Goal: Transaction & Acquisition: Purchase product/service

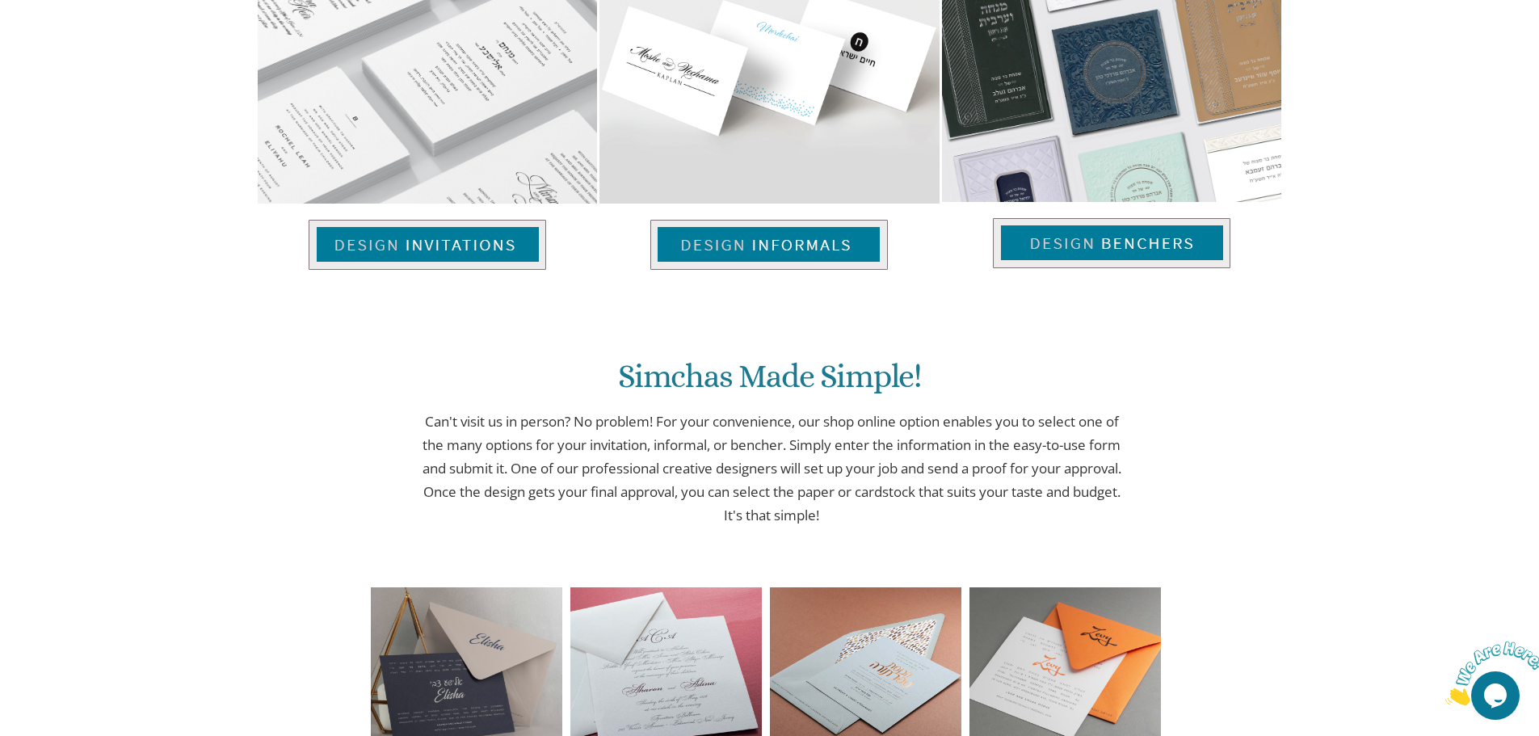
scroll to position [1050, 0]
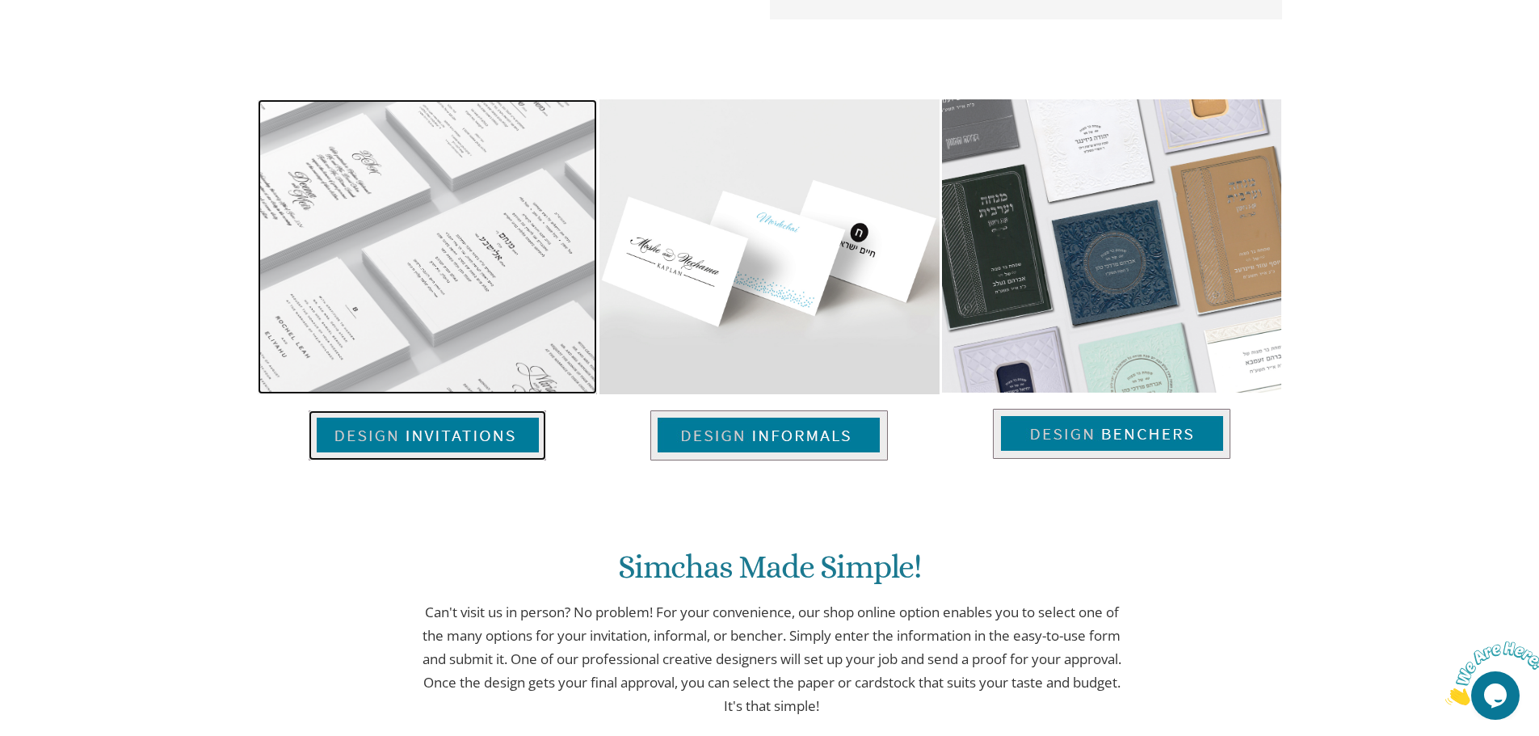
click at [448, 439] on img at bounding box center [427, 435] width 237 height 50
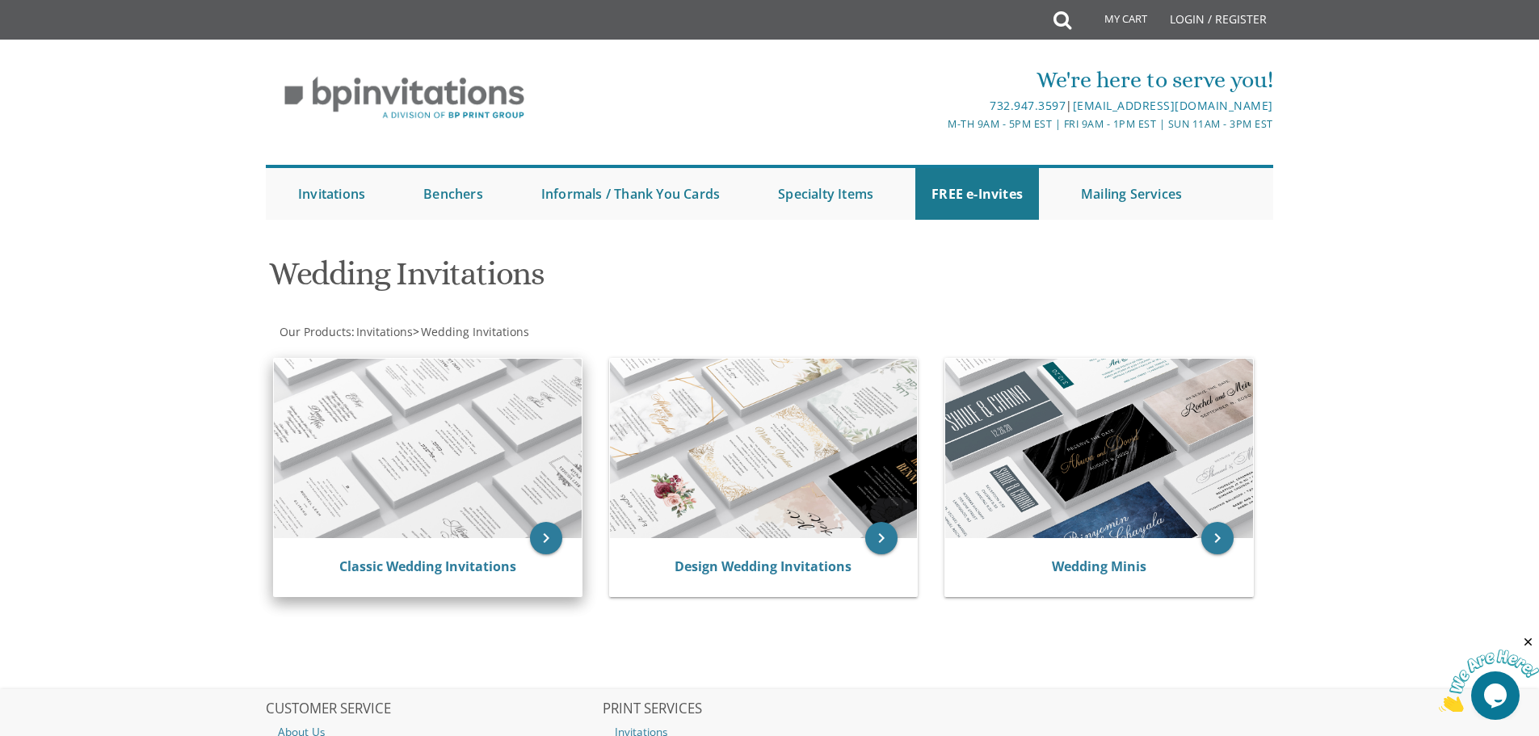
scroll to position [203, 0]
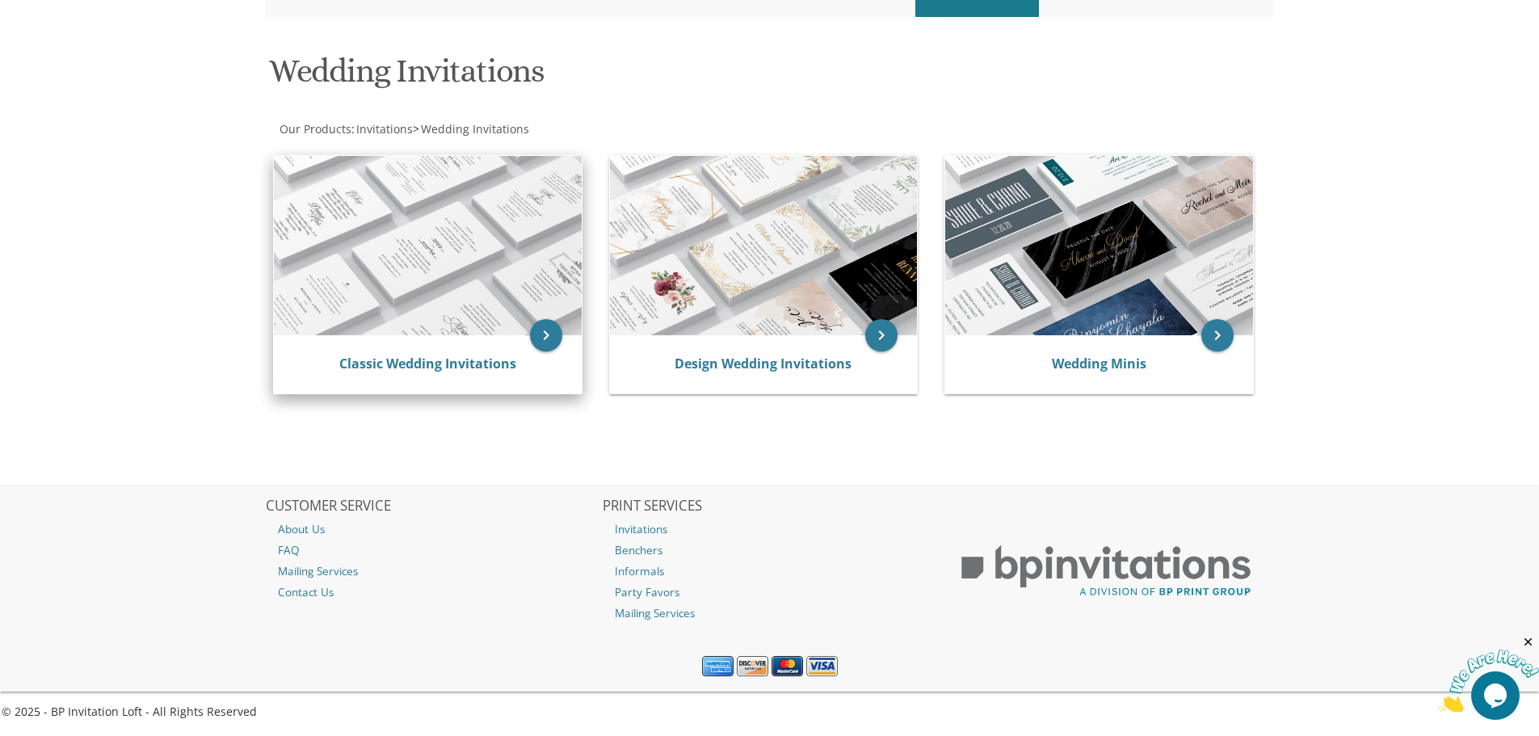
click at [419, 265] on img at bounding box center [428, 245] width 308 height 179
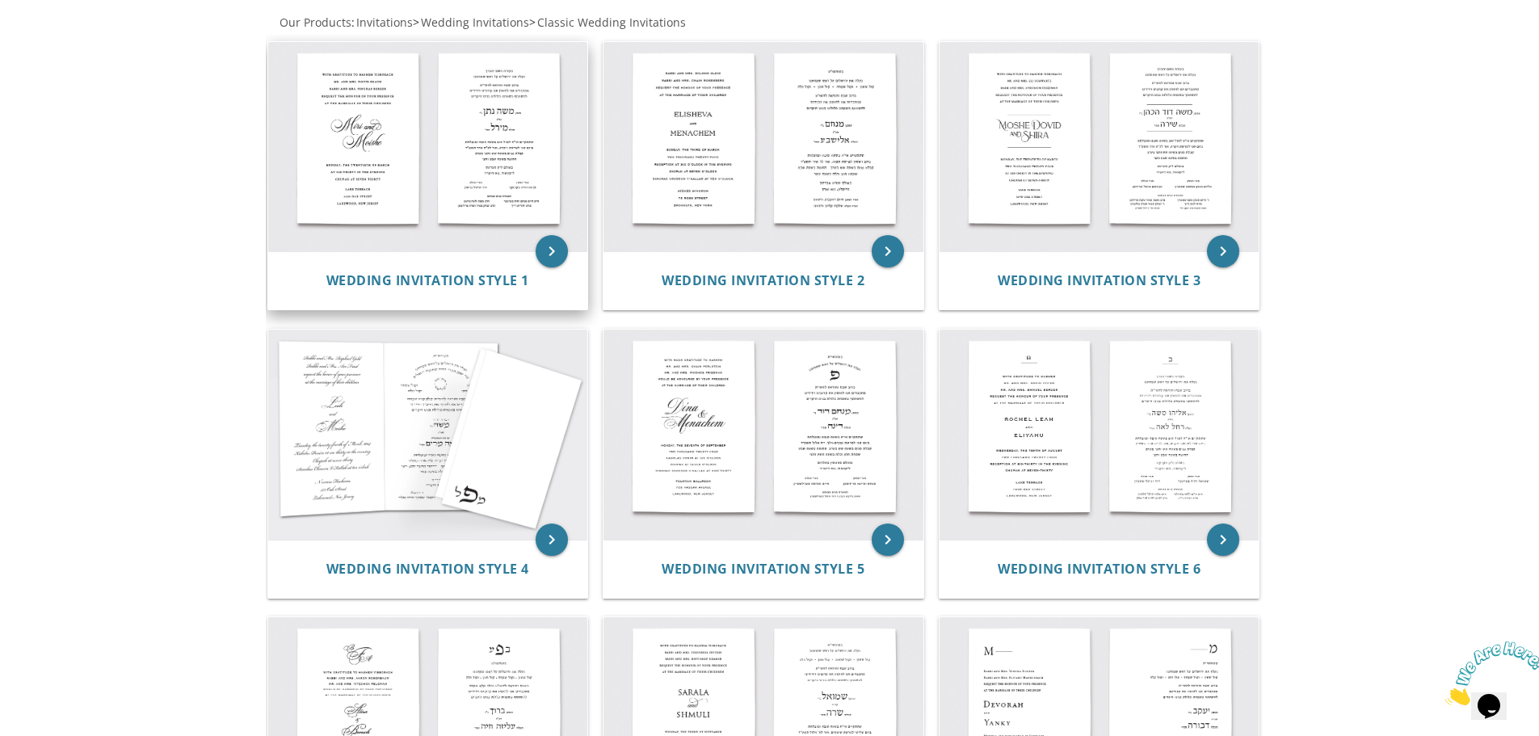
scroll to position [67, 0]
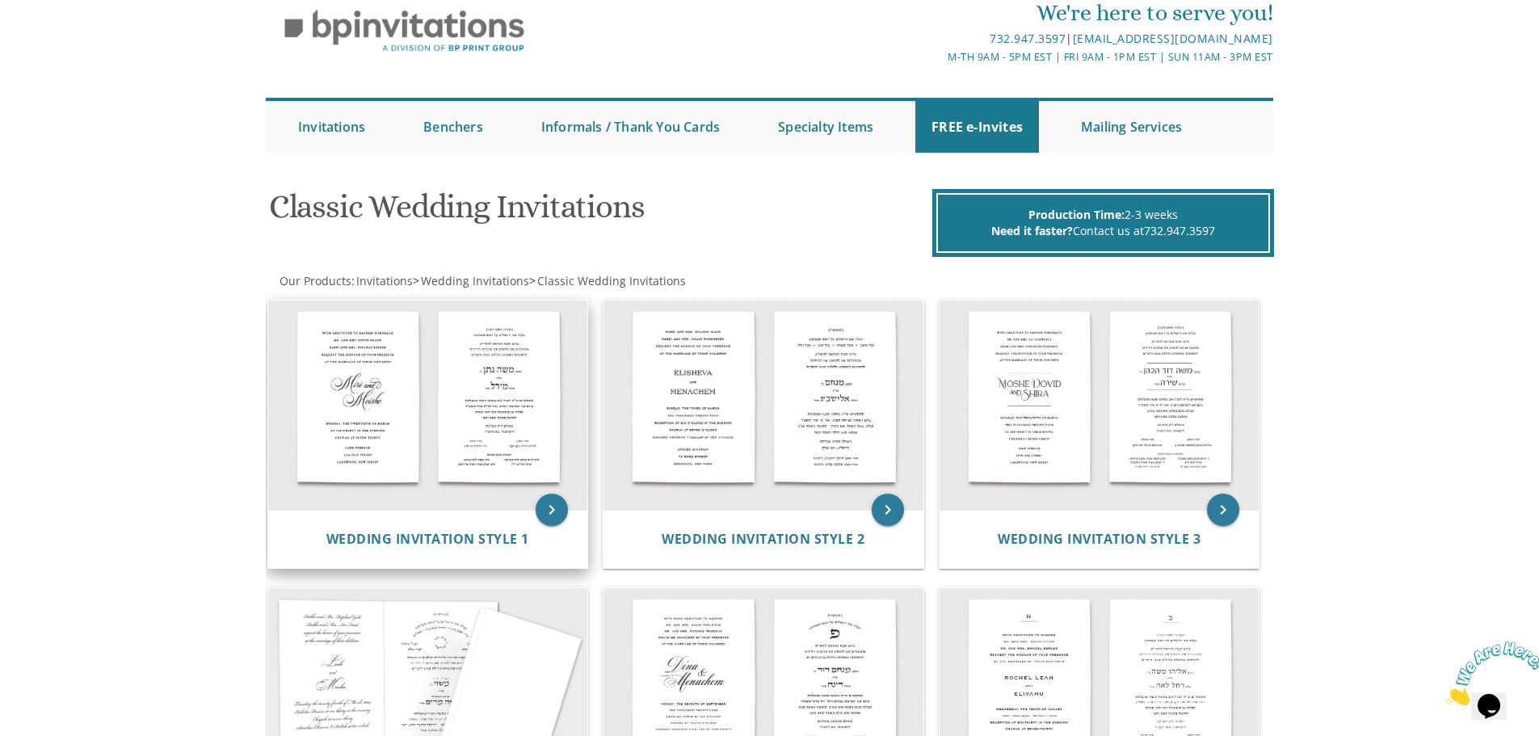
click at [471, 422] on img at bounding box center [428, 405] width 320 height 210
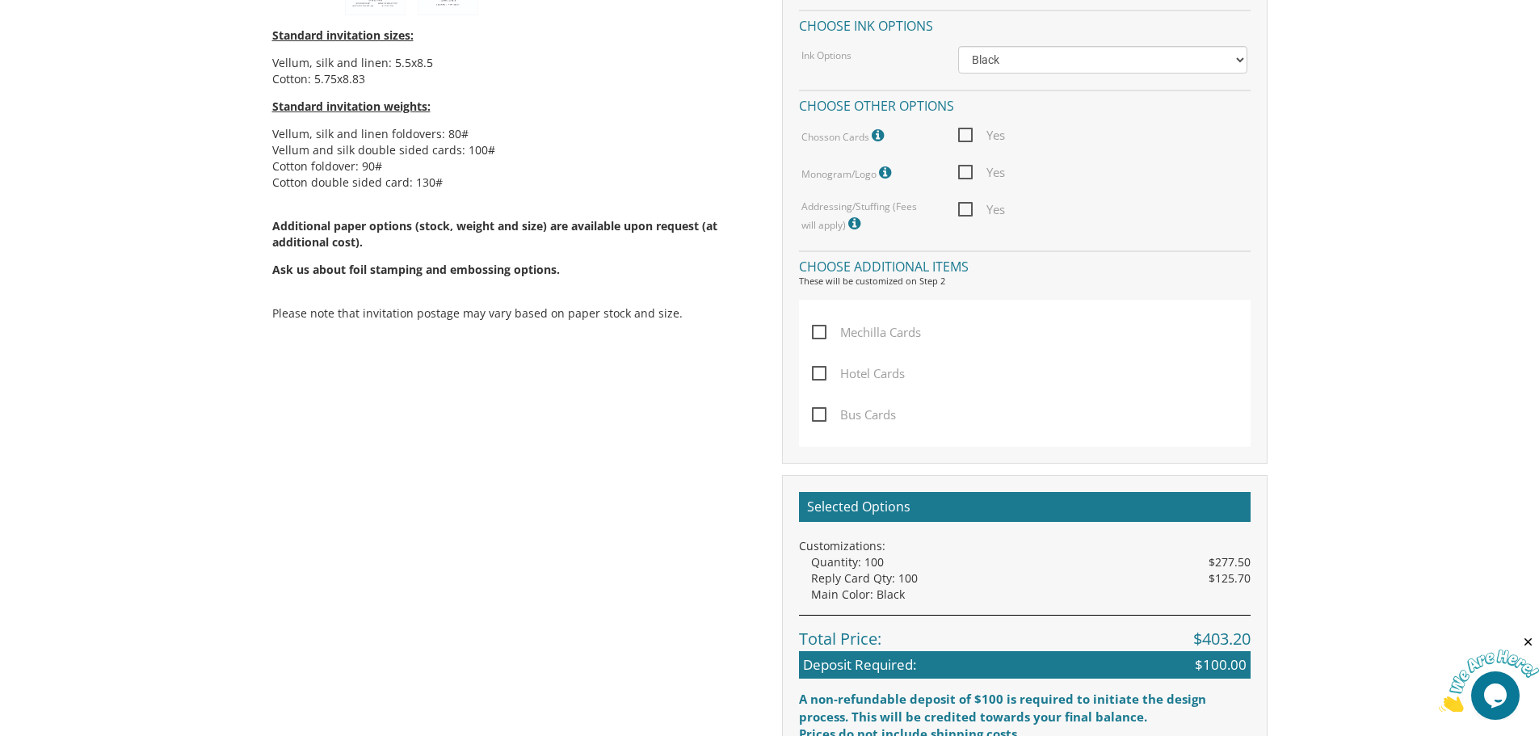
scroll to position [727, 0]
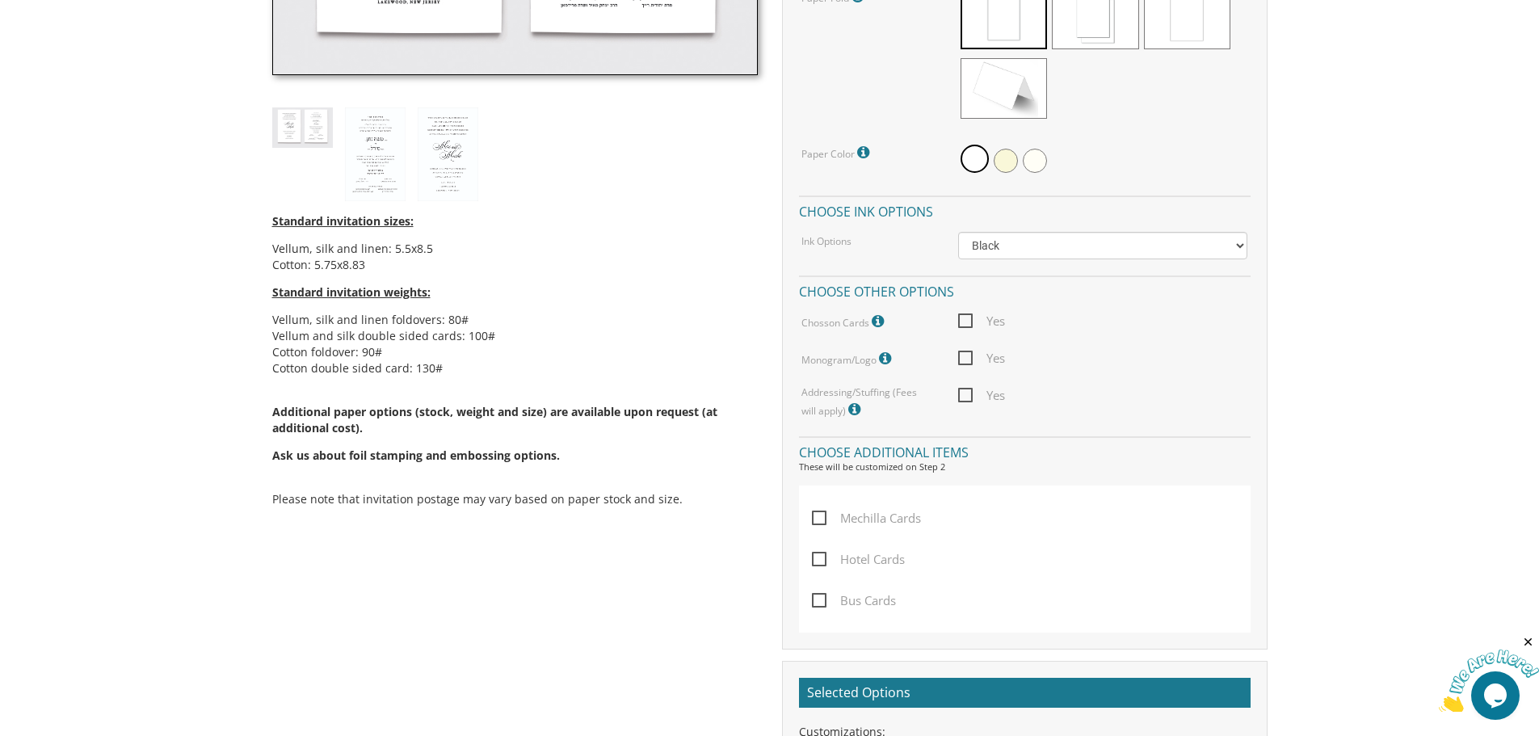
click at [817, 522] on span "Mechilla Cards" at bounding box center [866, 518] width 109 height 20
click at [817, 522] on input "Mechilla Cards" at bounding box center [817, 516] width 11 height 11
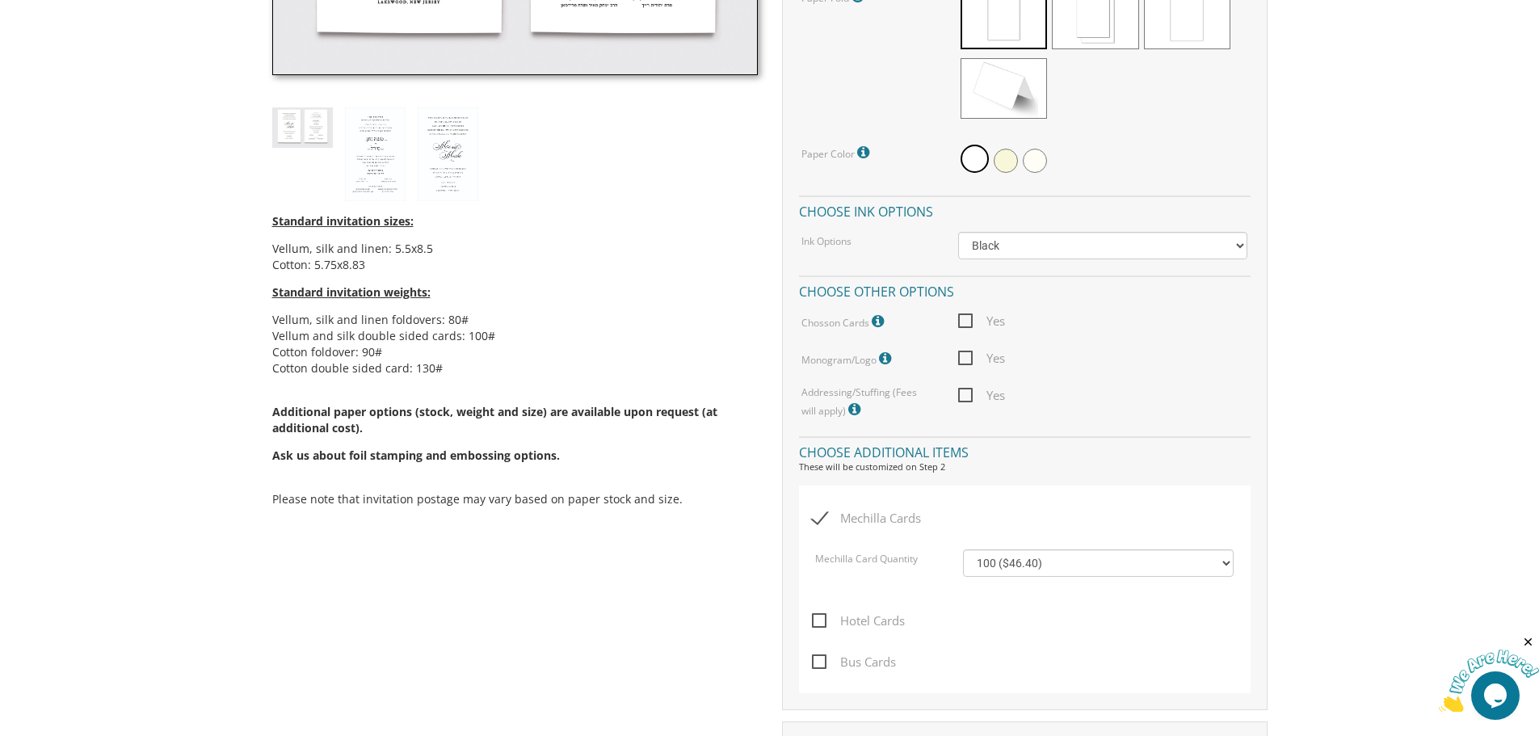
click at [817, 522] on span "Mechilla Cards" at bounding box center [866, 518] width 109 height 20
click at [817, 522] on input "Mechilla Cards" at bounding box center [817, 516] width 11 height 11
checkbox input "false"
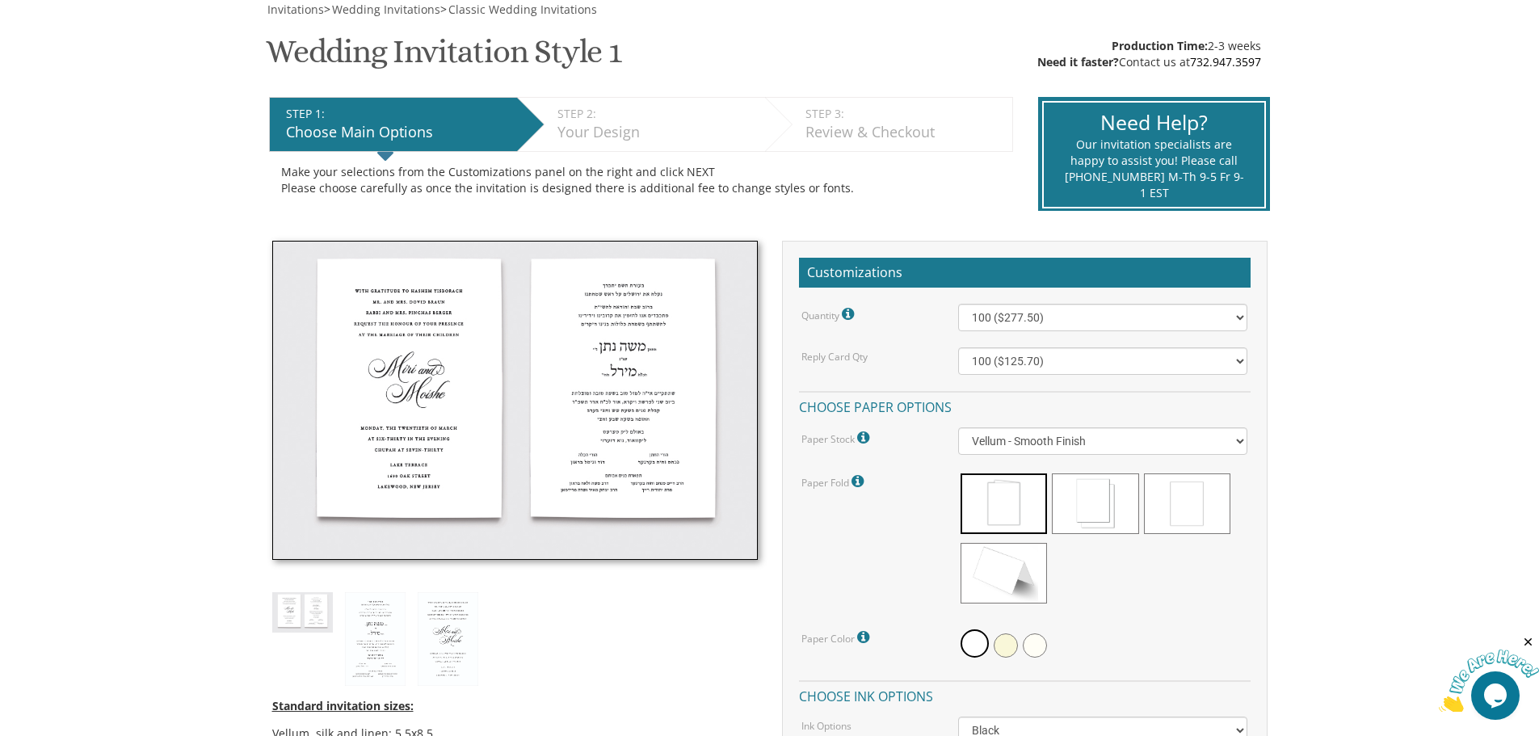
scroll to position [0, 0]
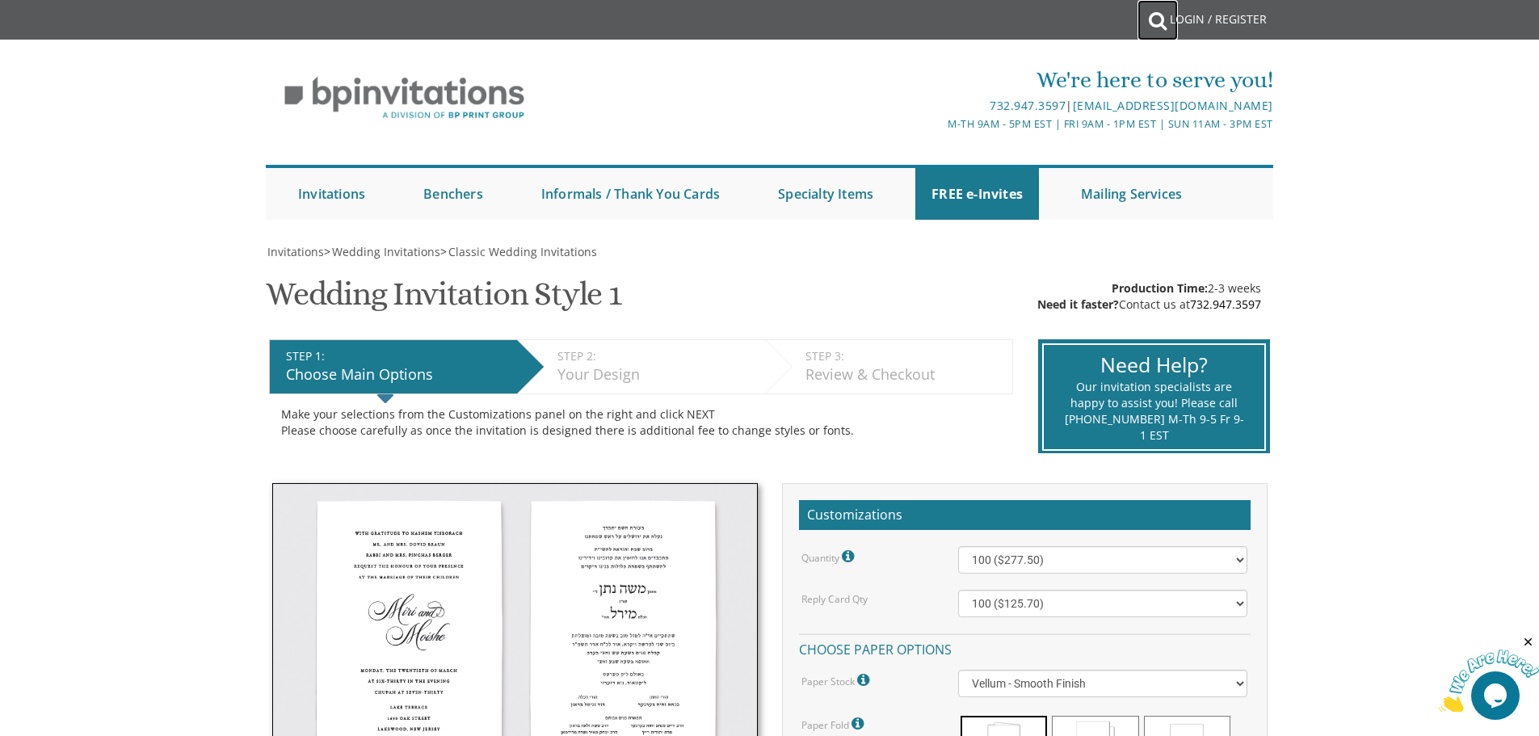
click at [1159, 15] on icon at bounding box center [1158, 20] width 18 height 32
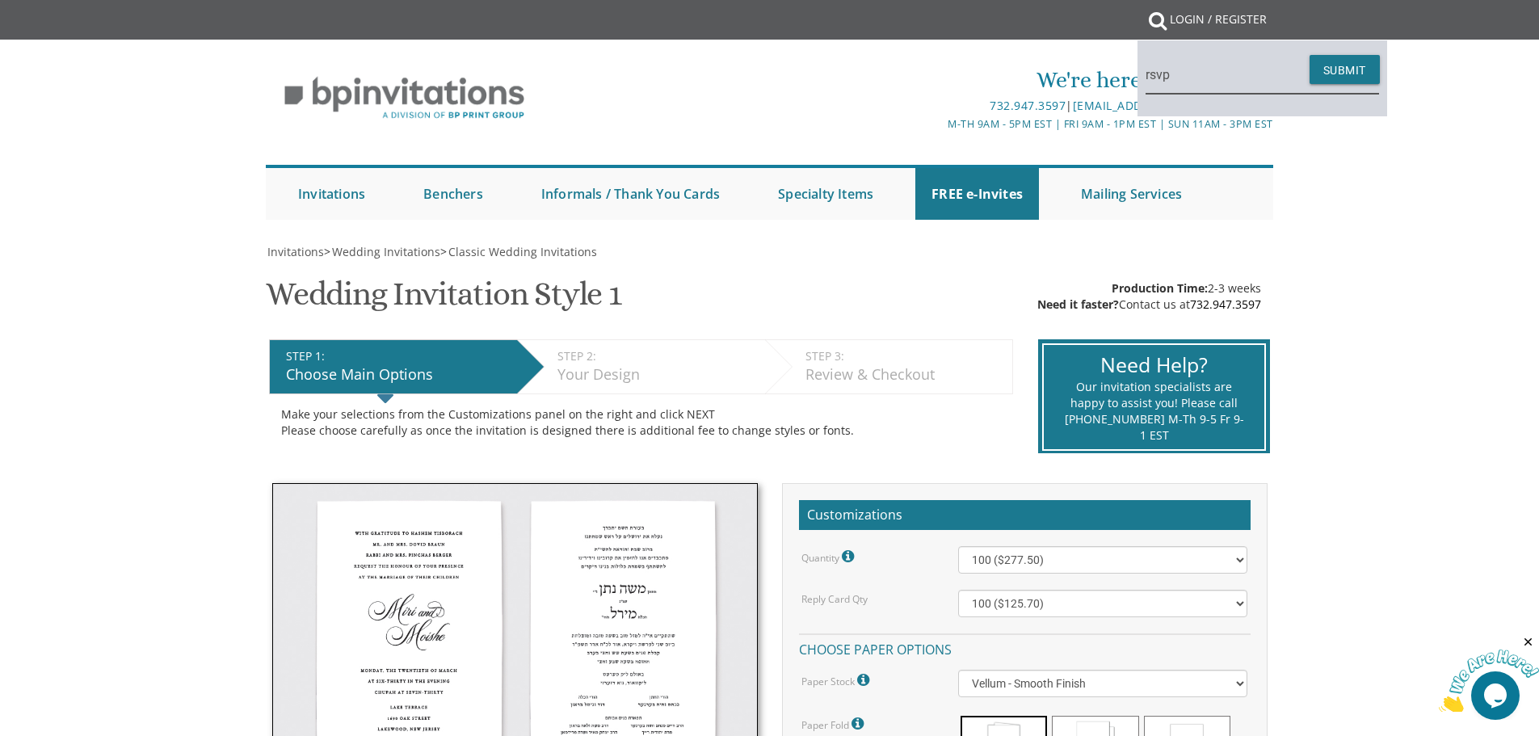
type input "rsvp"
click at [1309, 55] on button "Submit" at bounding box center [1344, 69] width 70 height 29
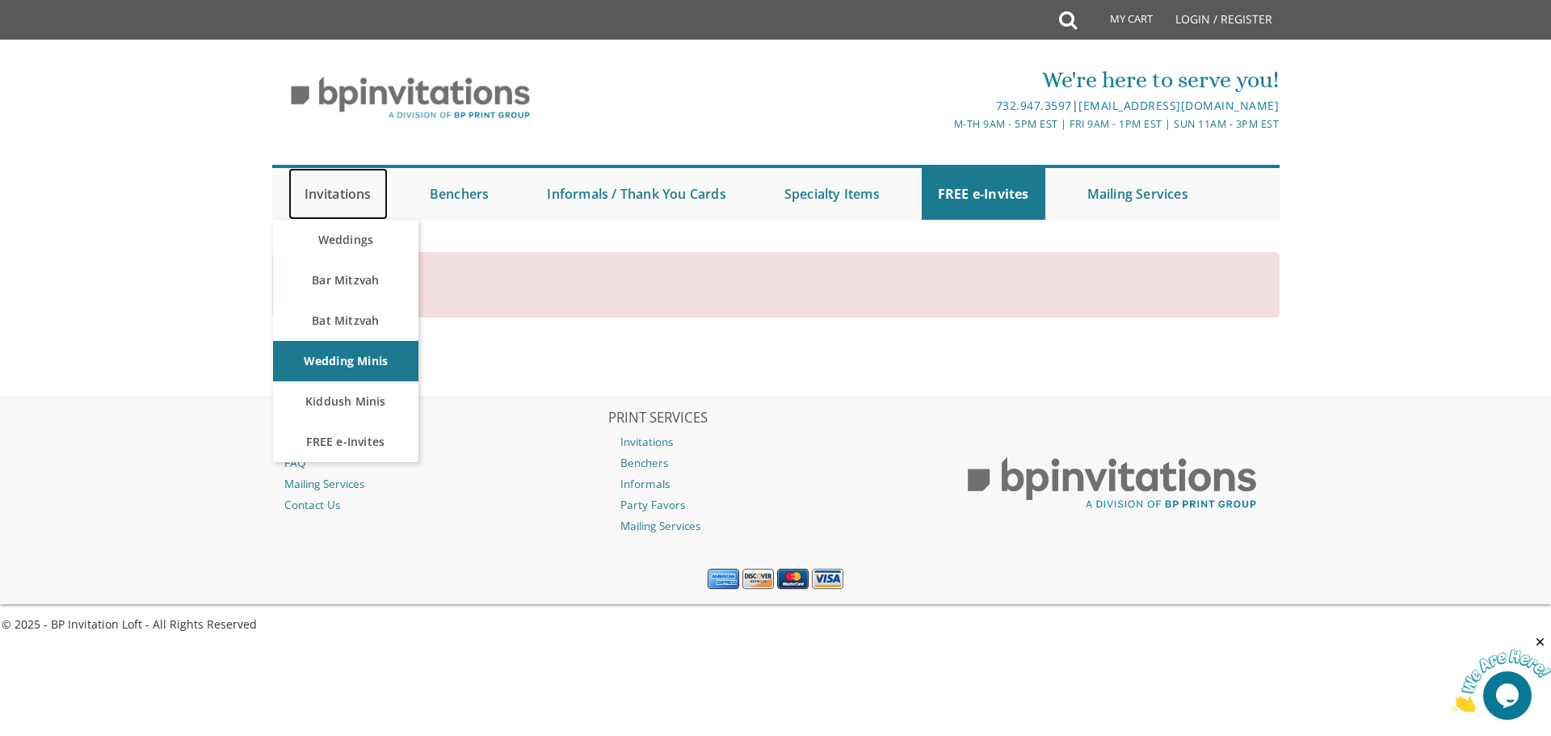
click at [329, 188] on link "Invitations" at bounding box center [337, 194] width 99 height 52
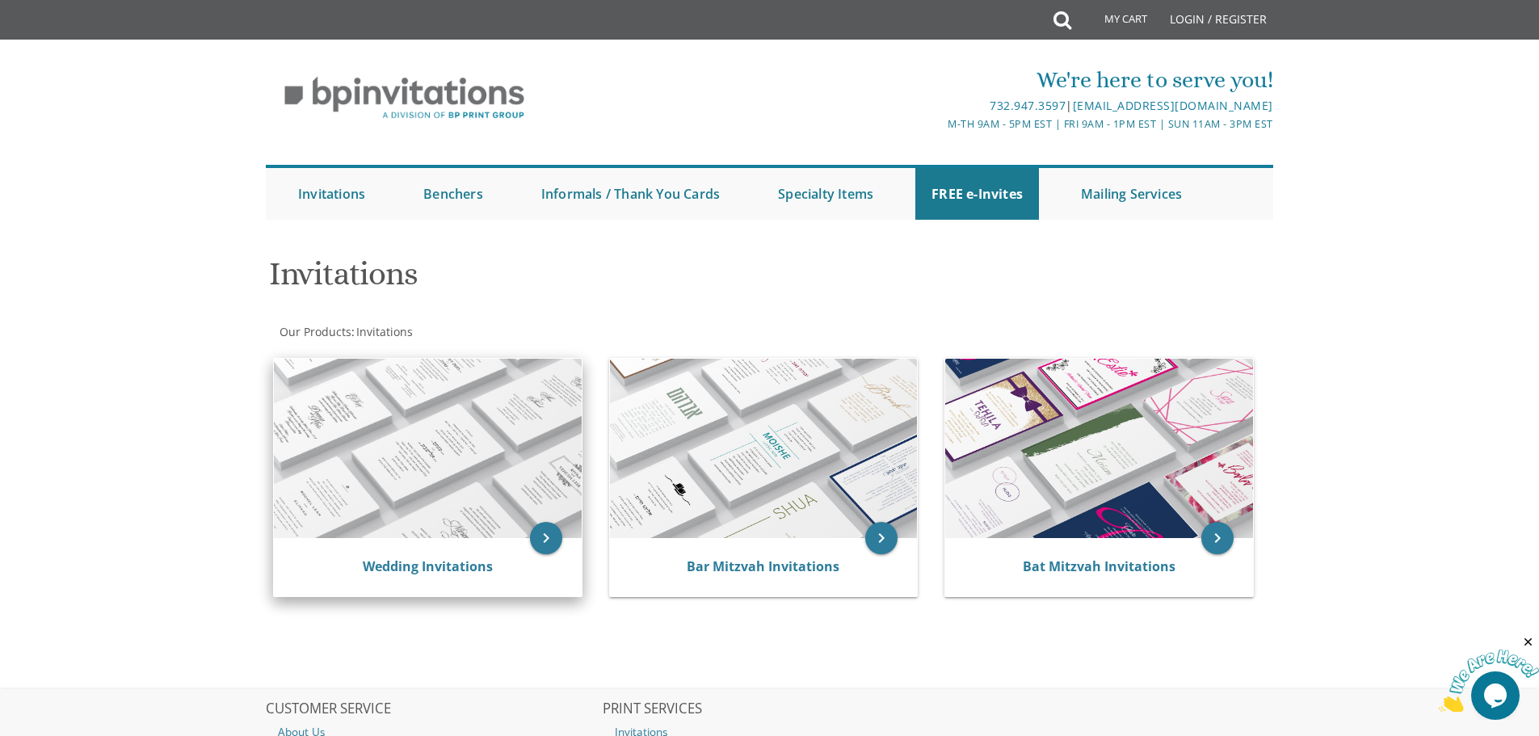
click at [474, 473] on img at bounding box center [428, 448] width 308 height 179
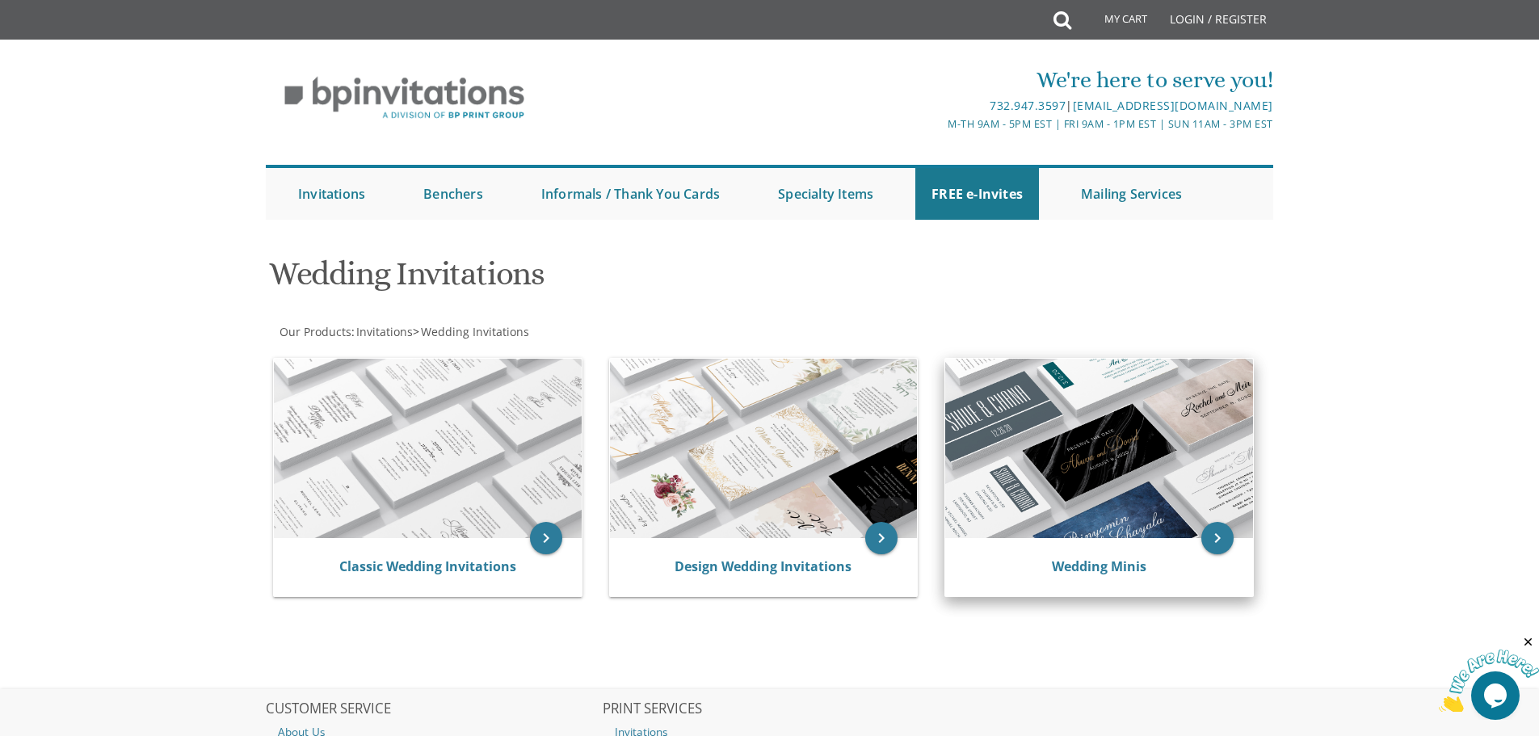
scroll to position [203, 0]
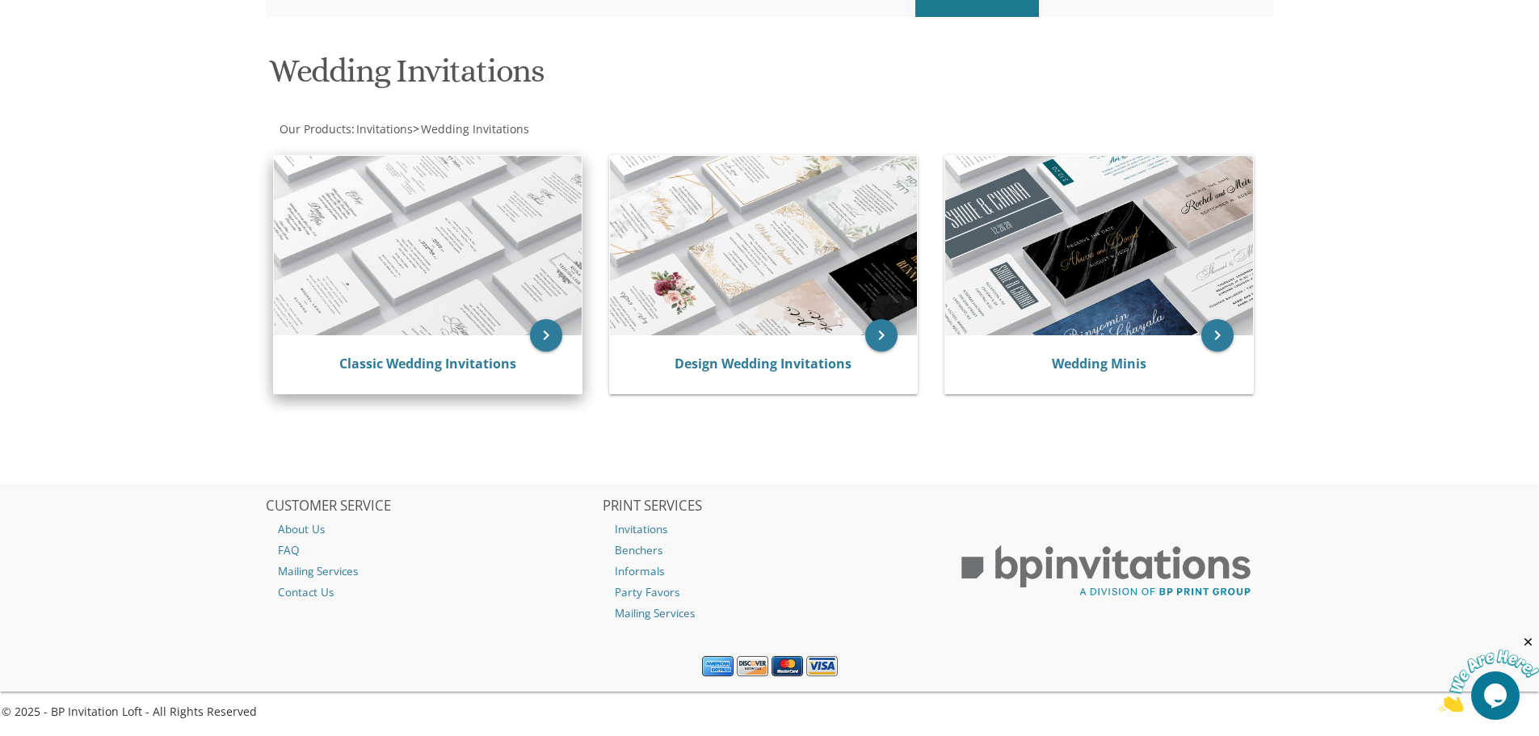
click at [460, 236] on img at bounding box center [428, 245] width 308 height 179
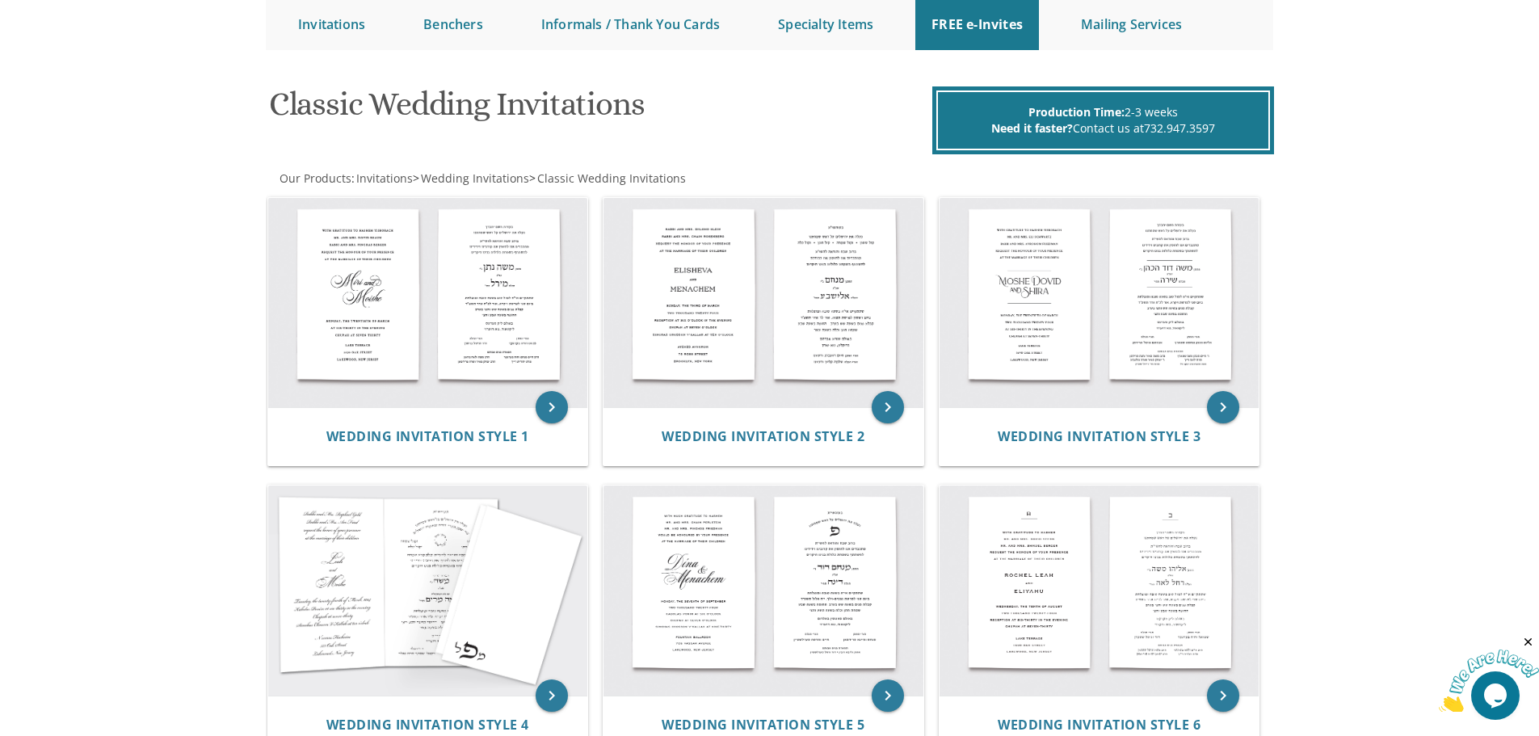
scroll to position [162, 0]
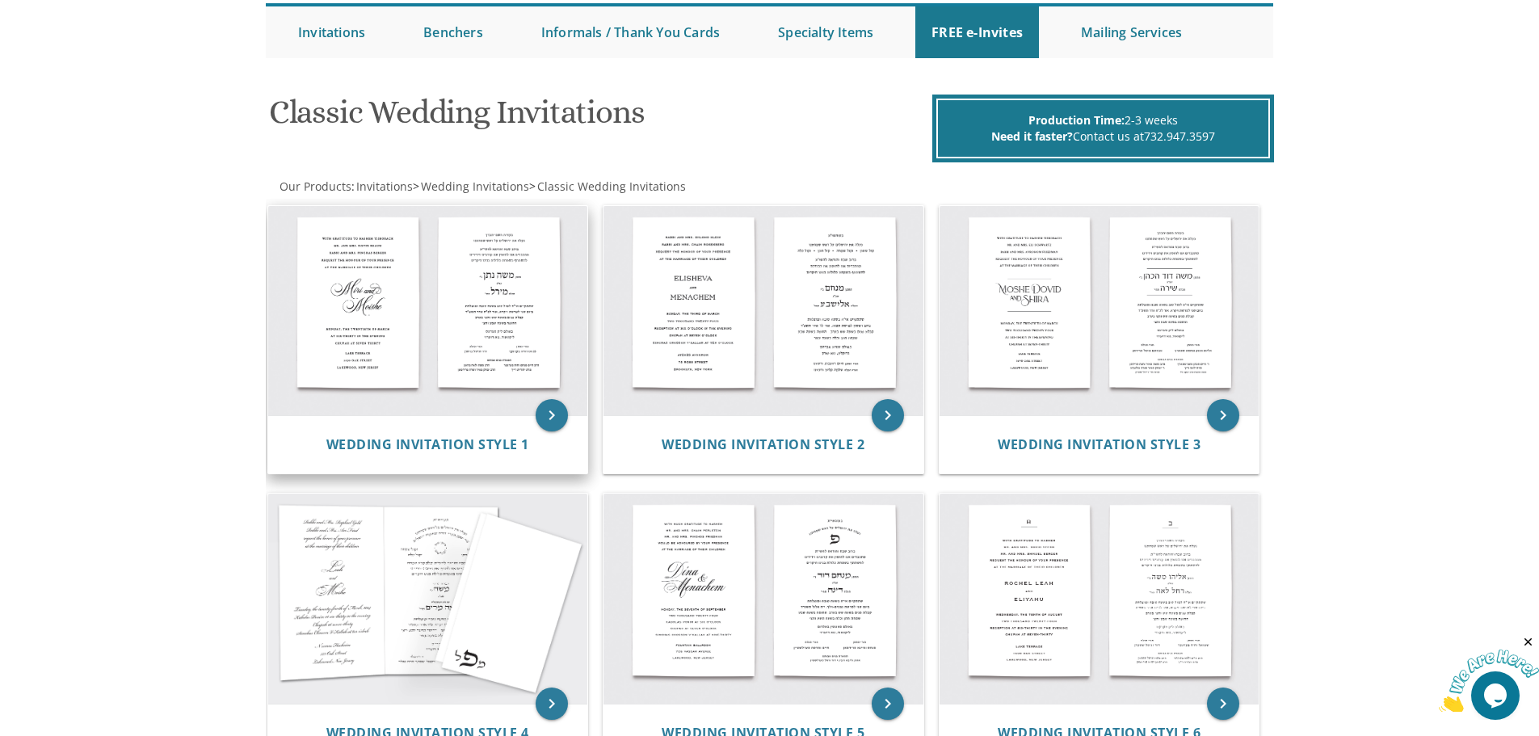
click at [482, 306] on img at bounding box center [428, 311] width 320 height 210
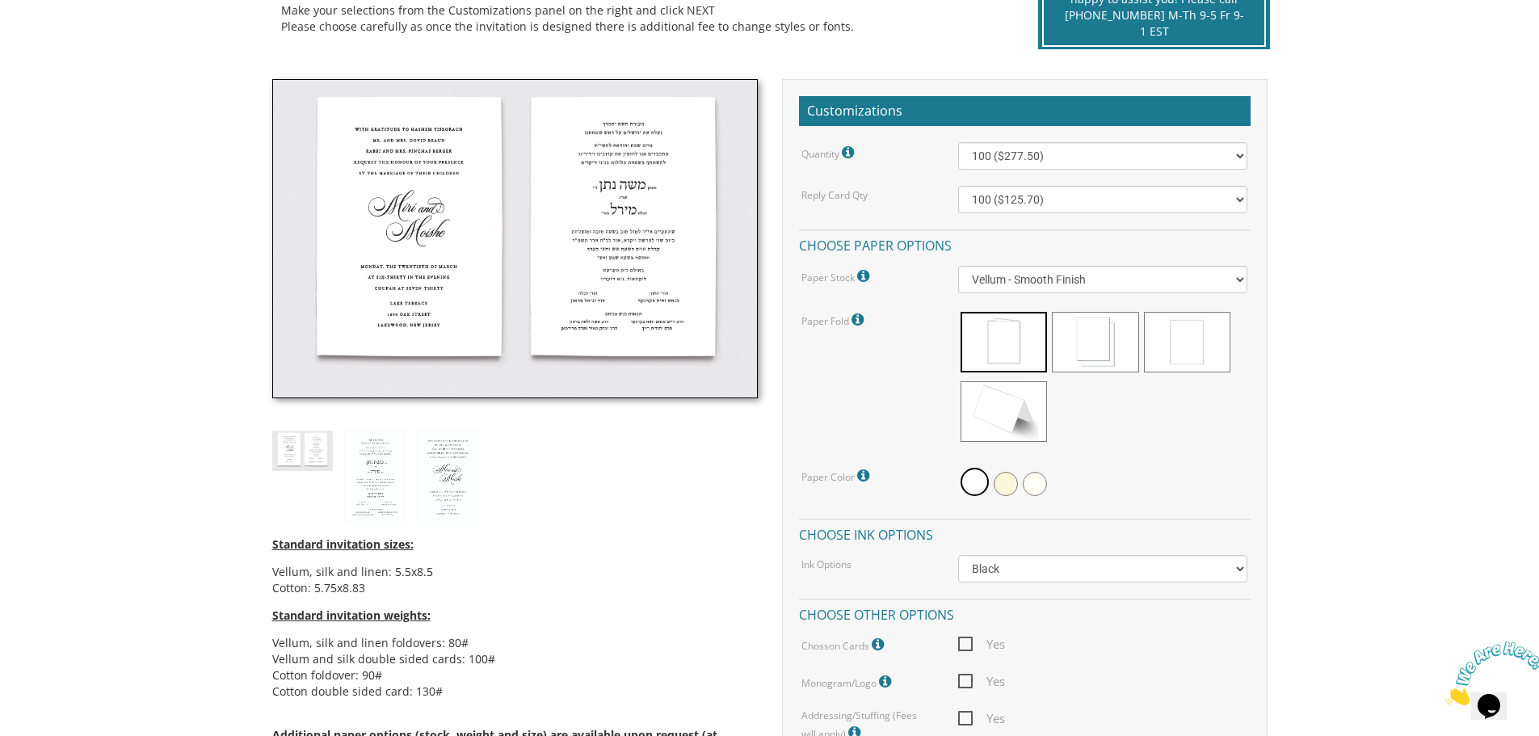
scroll to position [727, 0]
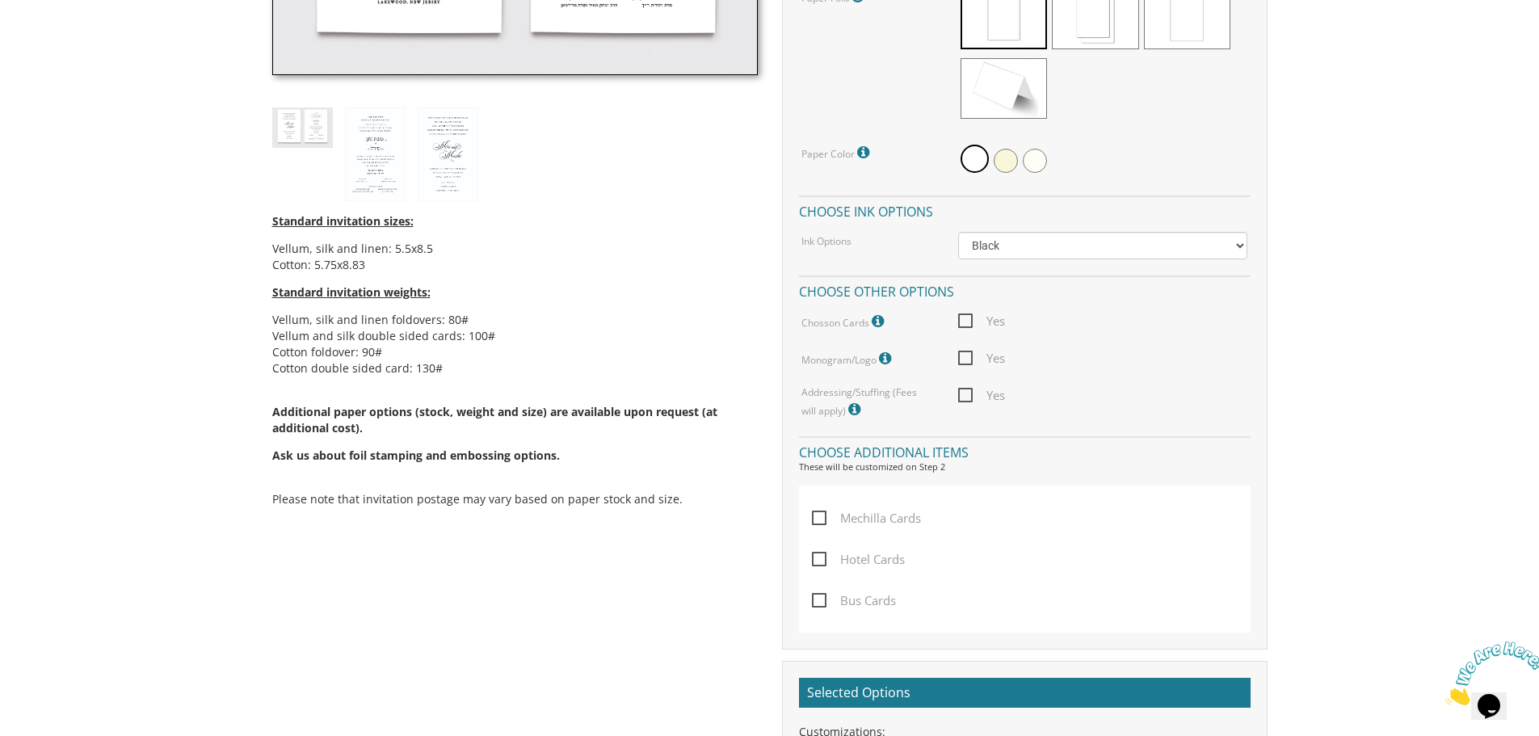
click at [818, 519] on span "Mechilla Cards" at bounding box center [866, 518] width 109 height 20
click at [818, 519] on input "Mechilla Cards" at bounding box center [817, 516] width 11 height 11
checkbox input "true"
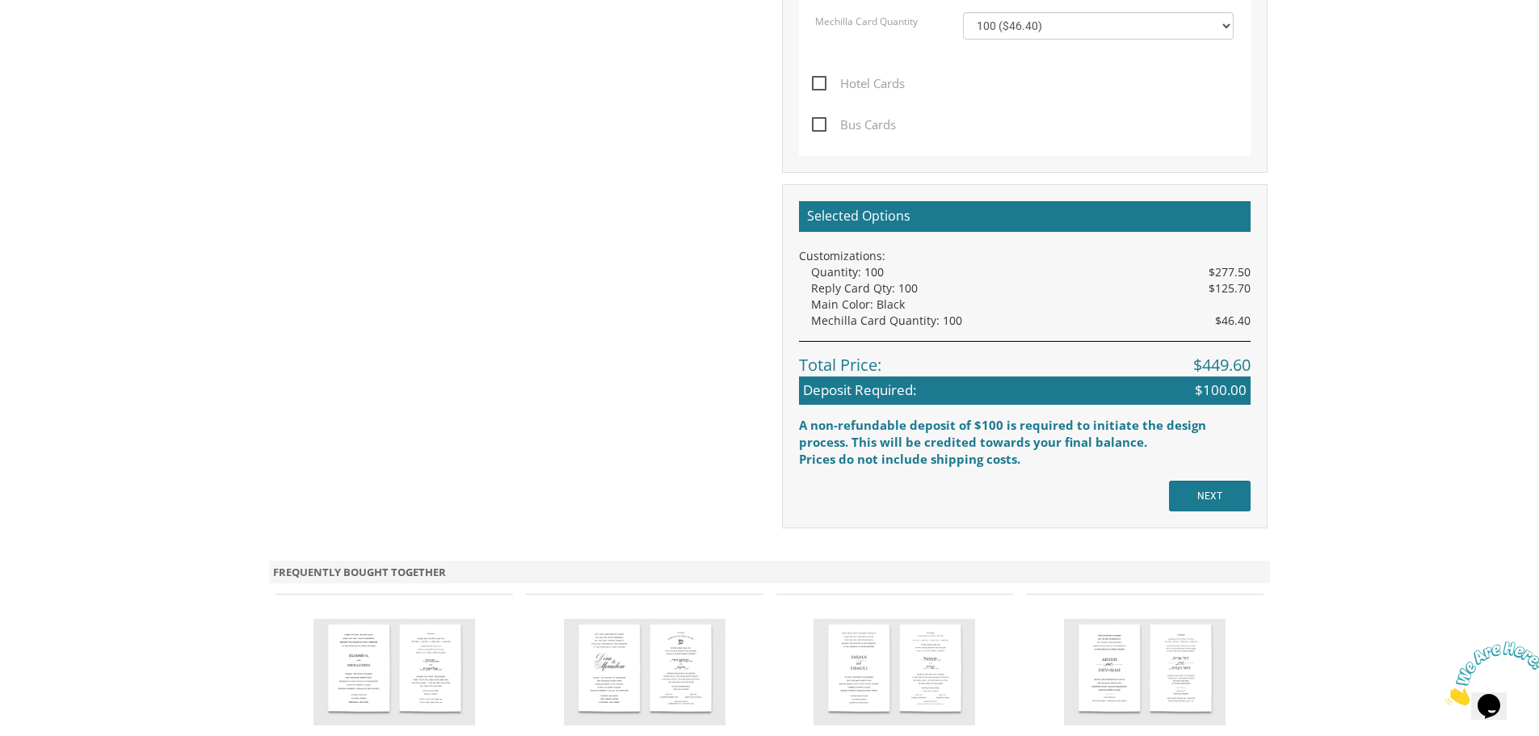
scroll to position [1292, 0]
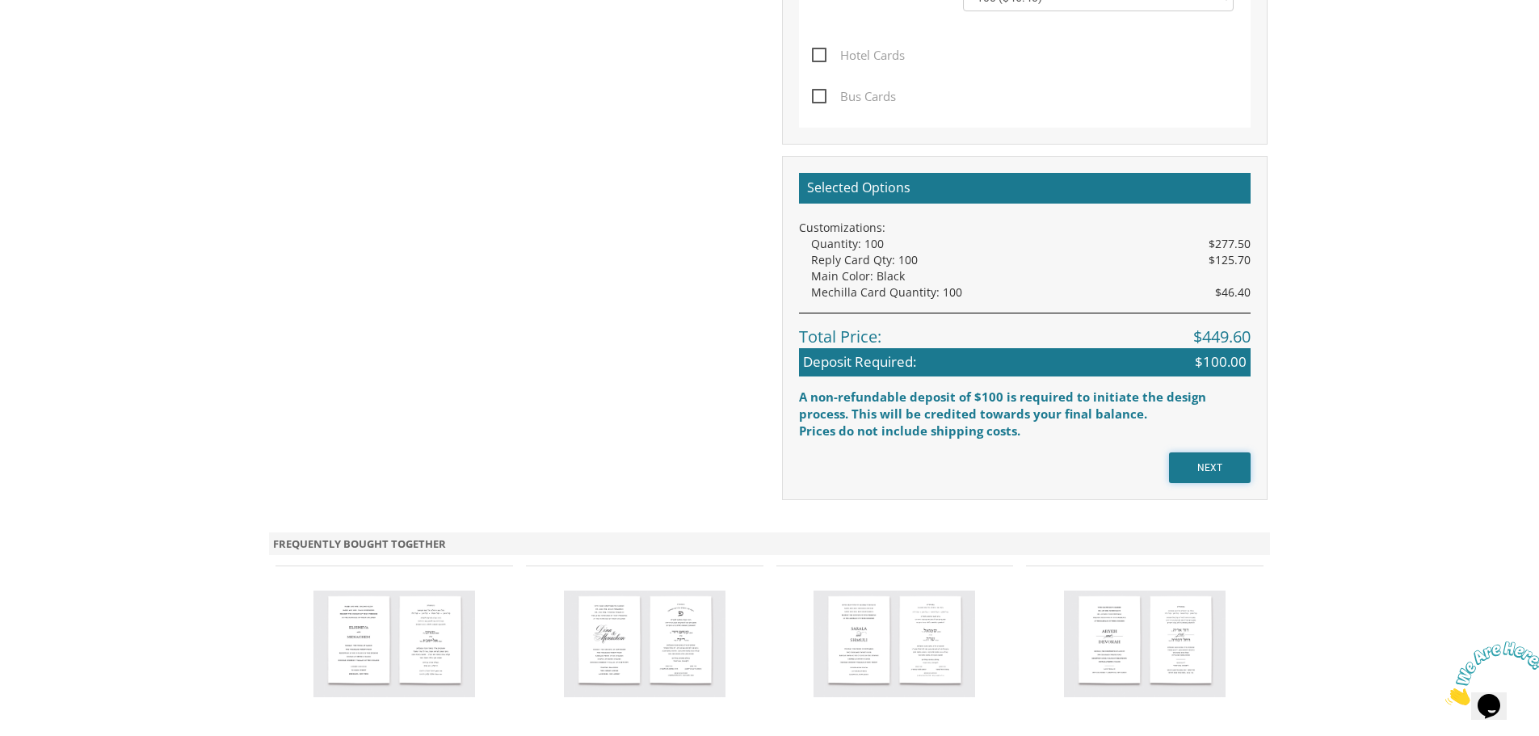
click at [1221, 475] on input "NEXT" at bounding box center [1210, 467] width 82 height 31
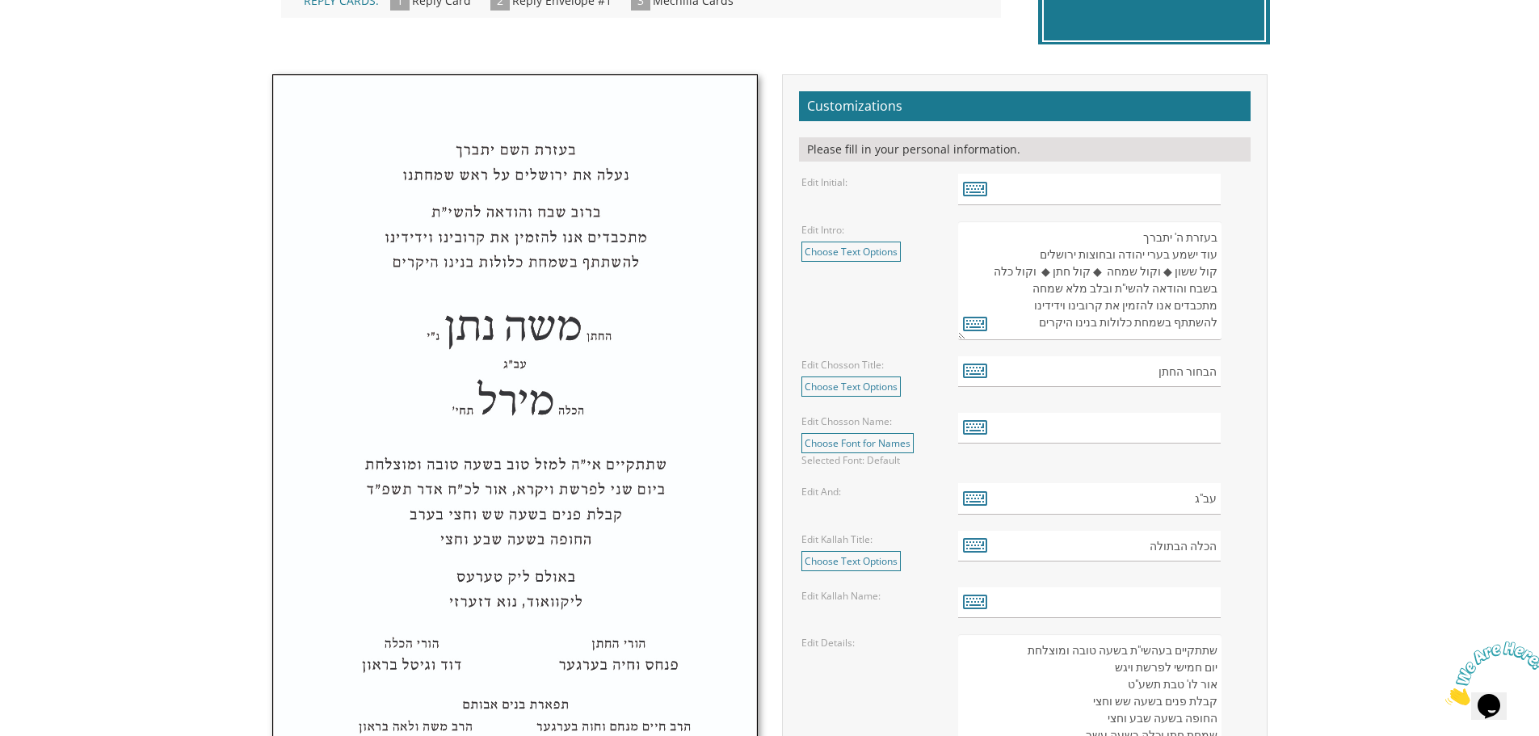
scroll to position [1212, 0]
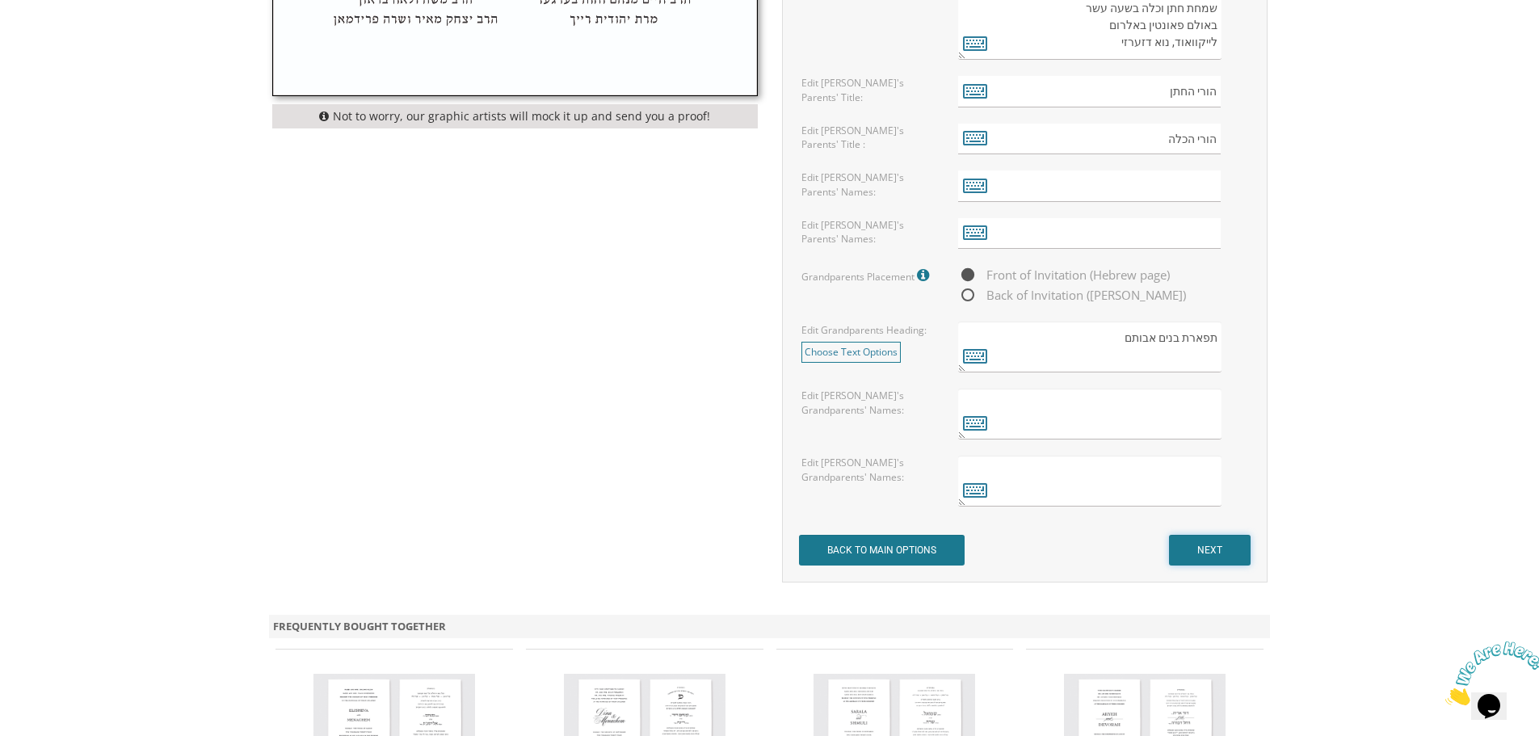
click at [1201, 549] on input "NEXT" at bounding box center [1210, 550] width 82 height 31
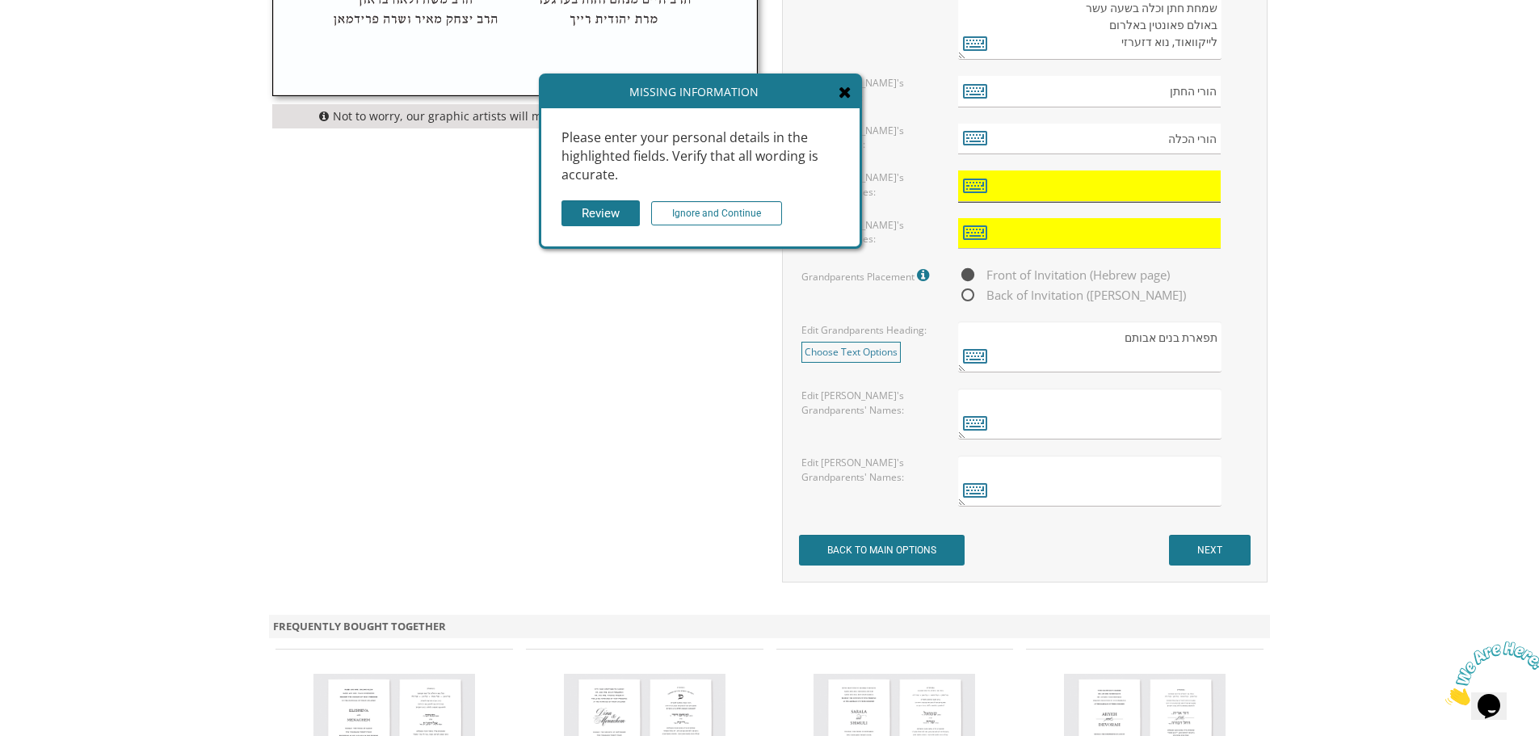
click at [1103, 195] on input "text" at bounding box center [1089, 186] width 263 height 32
type input "fdsg"
click at [1085, 233] on input "text" at bounding box center [1089, 234] width 263 height 32
type input "dasfa"
click at [1217, 551] on input "NEXT" at bounding box center [1210, 550] width 82 height 31
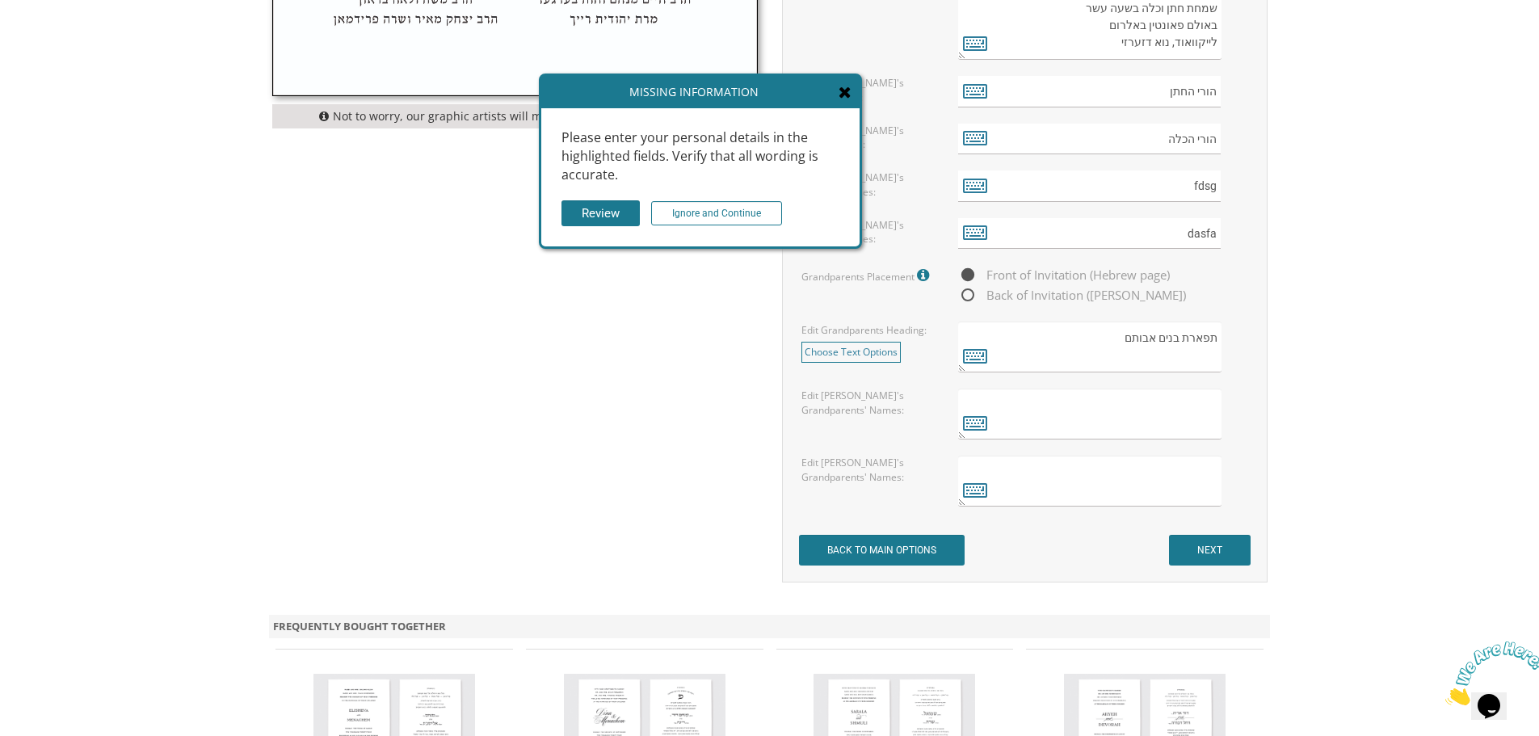
click at [843, 96] on icon at bounding box center [844, 92] width 13 height 16
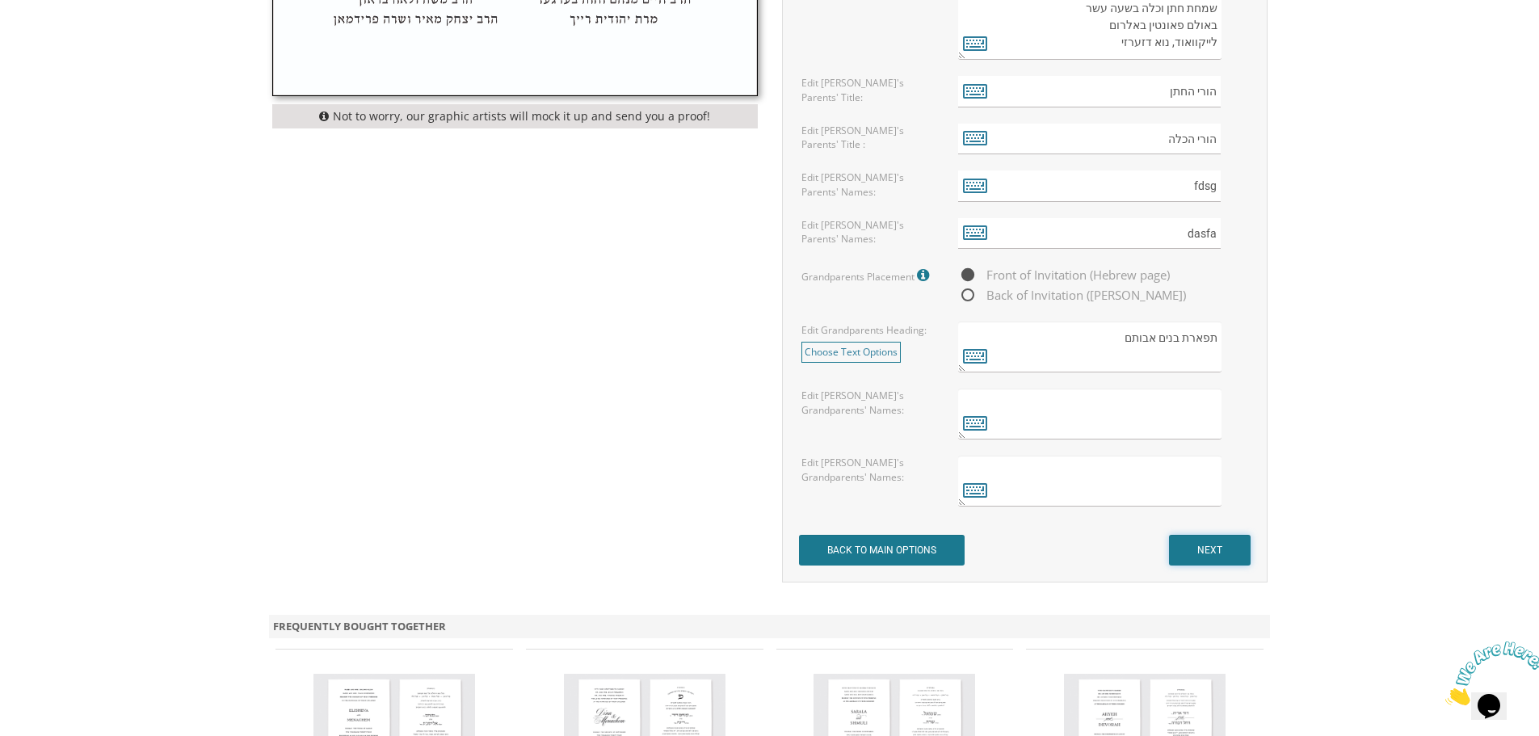
click at [1203, 550] on input "NEXT" at bounding box center [1210, 550] width 82 height 31
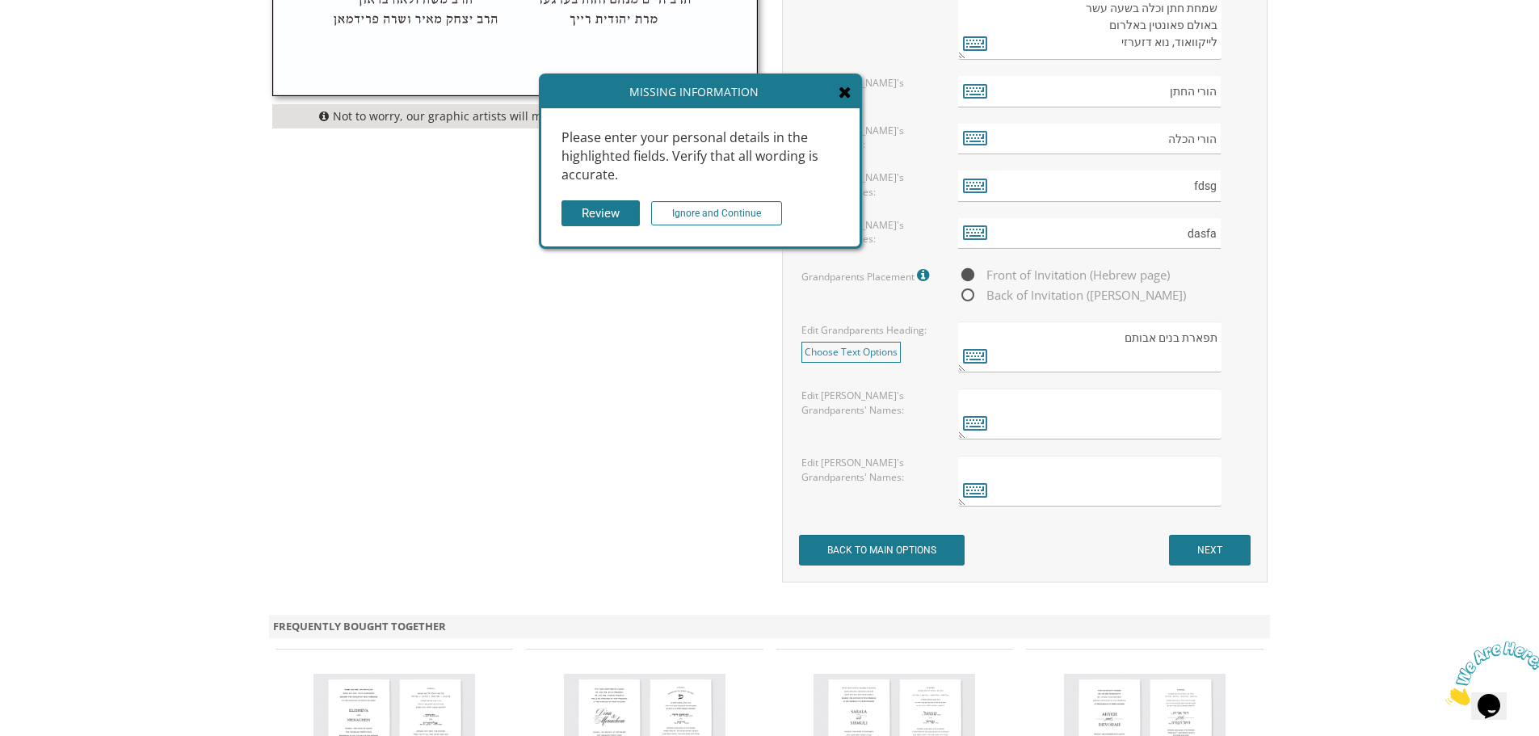
click at [852, 88] on div "Missing Information" at bounding box center [700, 92] width 318 height 32
click at [846, 90] on icon at bounding box center [844, 92] width 13 height 16
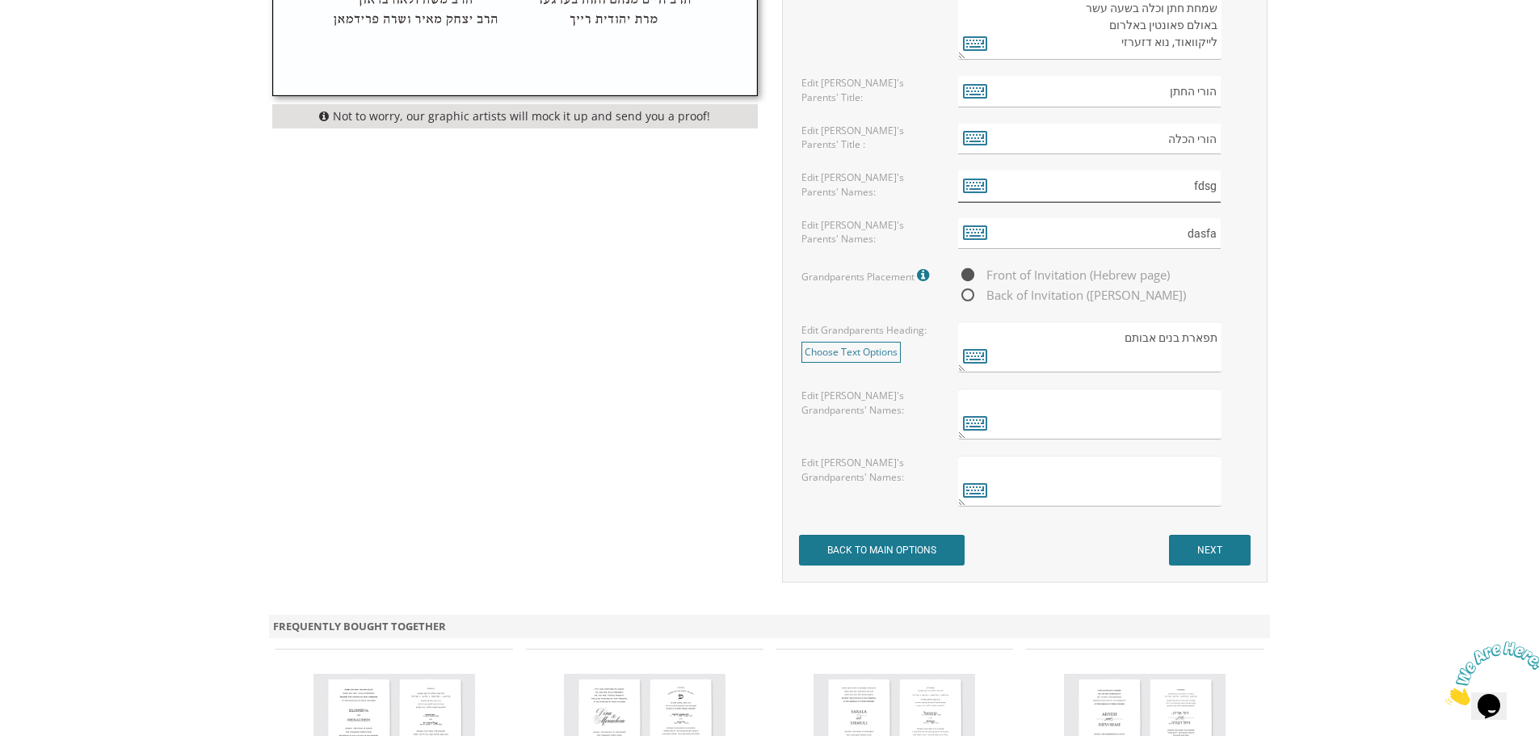
click at [1139, 188] on input "fdsg" at bounding box center [1089, 186] width 263 height 32
type input "fdsgadsfasd"
click at [1126, 226] on input "dasfa" at bounding box center [1089, 234] width 263 height 32
type input "asdfasdfsdafadsf"
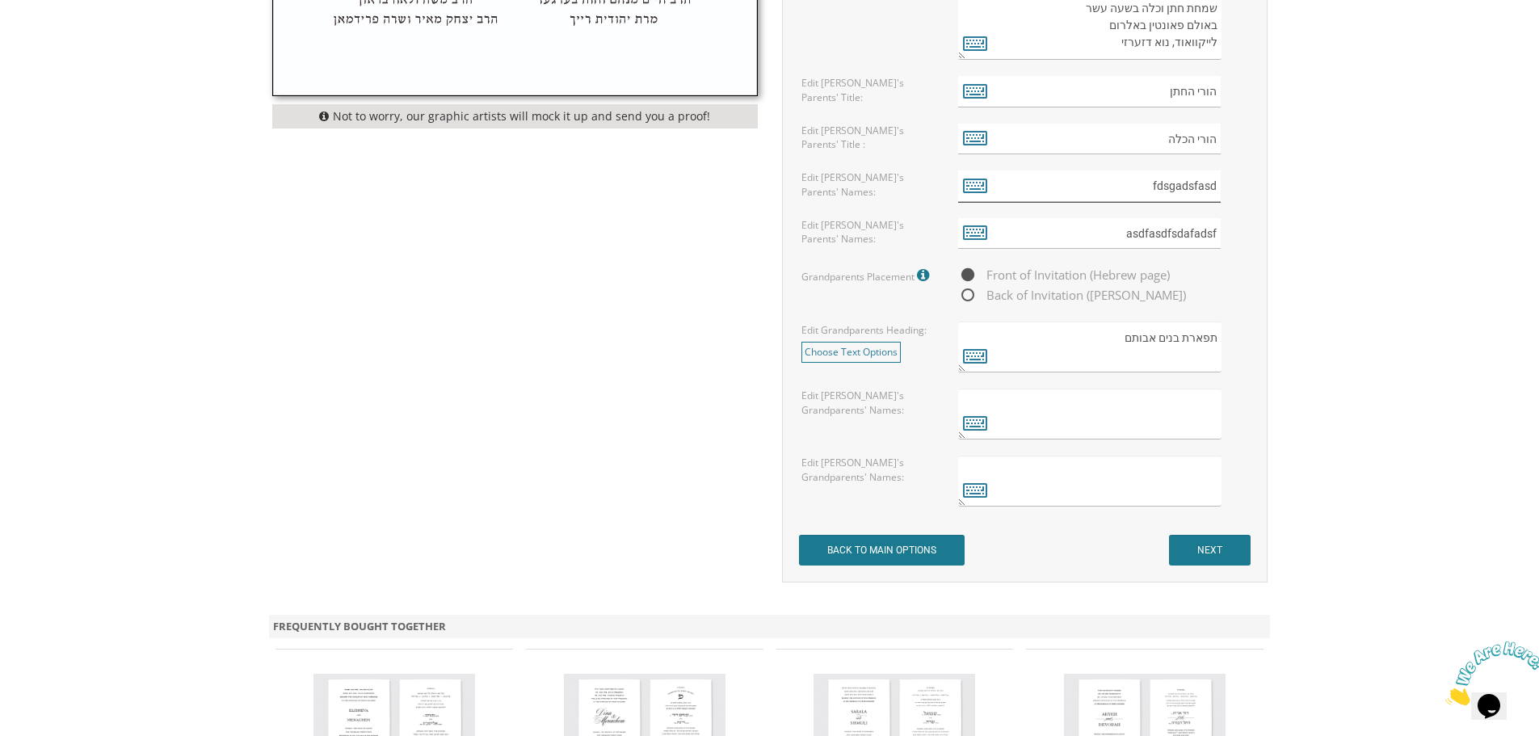
click at [1094, 177] on input "fdsgadsfasd" at bounding box center [1089, 186] width 263 height 32
type input "asdfsdafasdf"
click at [1212, 552] on input "NEXT" at bounding box center [1210, 550] width 82 height 31
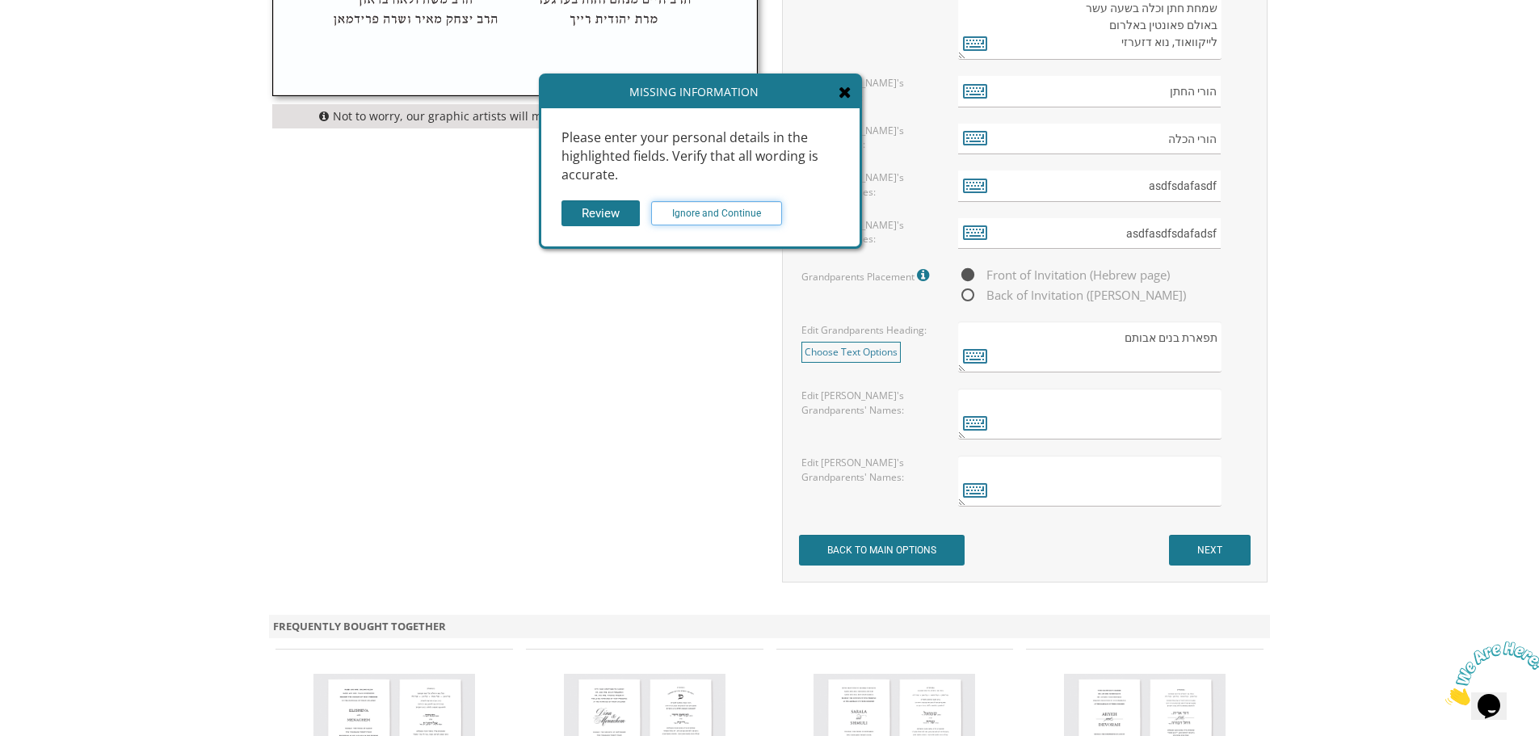
click at [706, 215] on input "Ignore and Continue" at bounding box center [716, 213] width 131 height 24
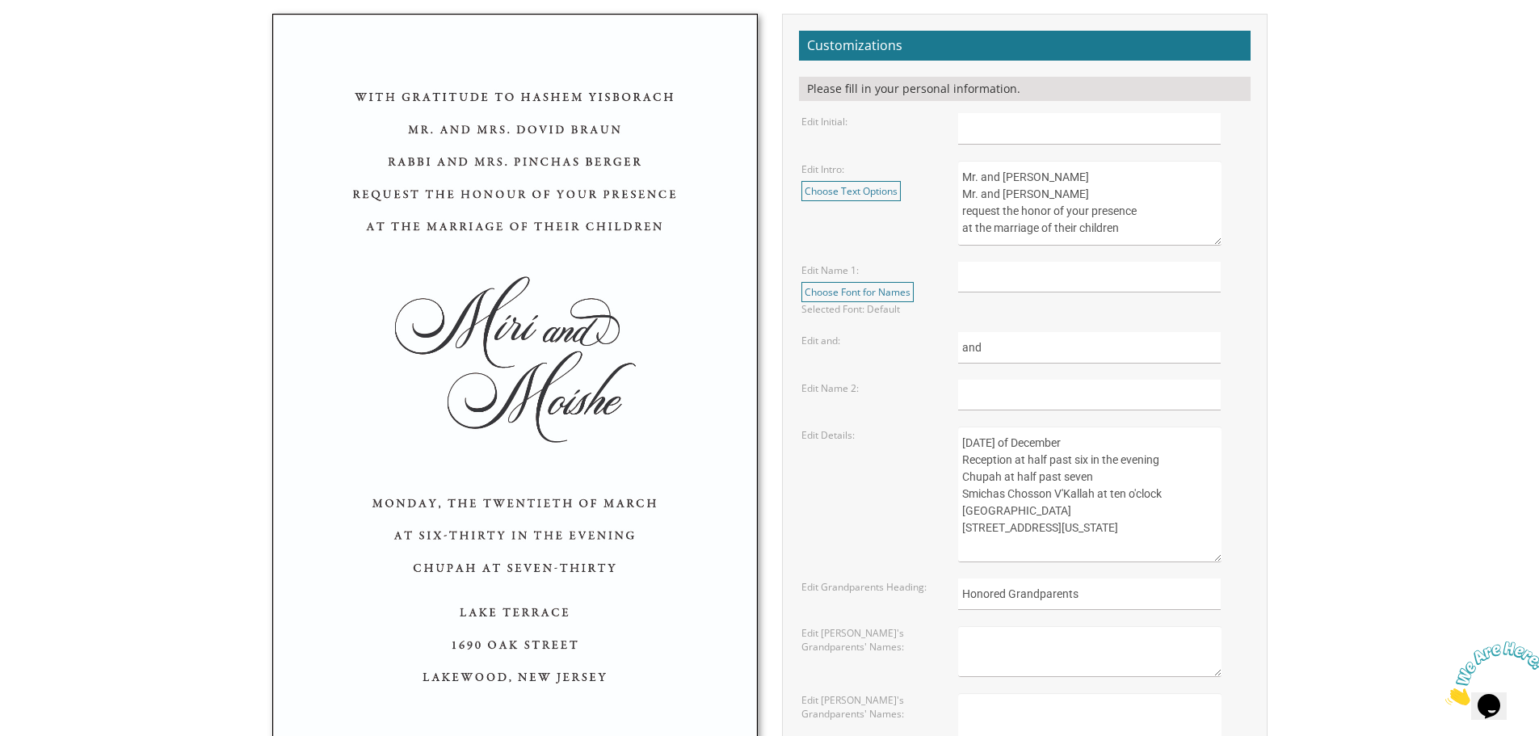
scroll to position [808, 0]
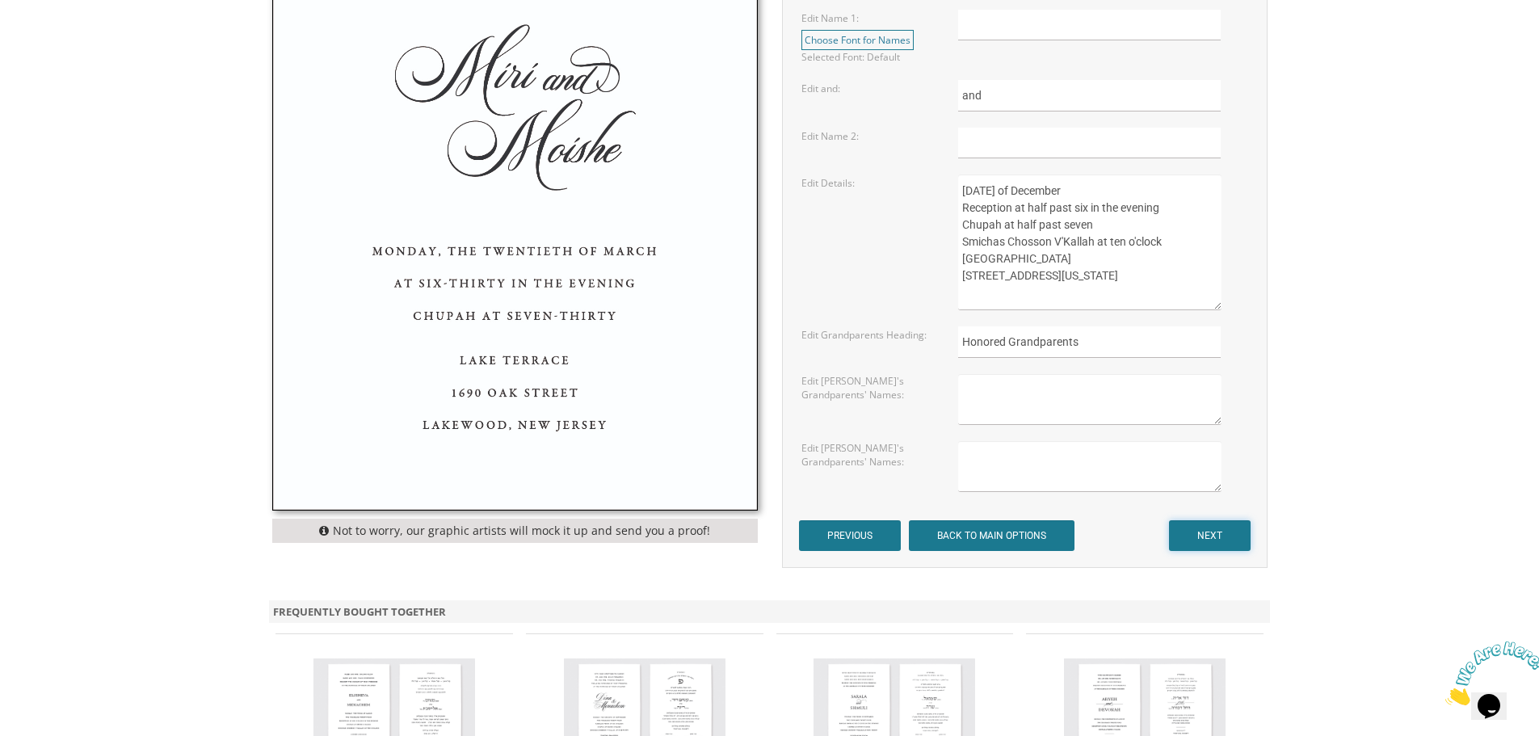
click at [1190, 541] on input "NEXT" at bounding box center [1210, 535] width 82 height 31
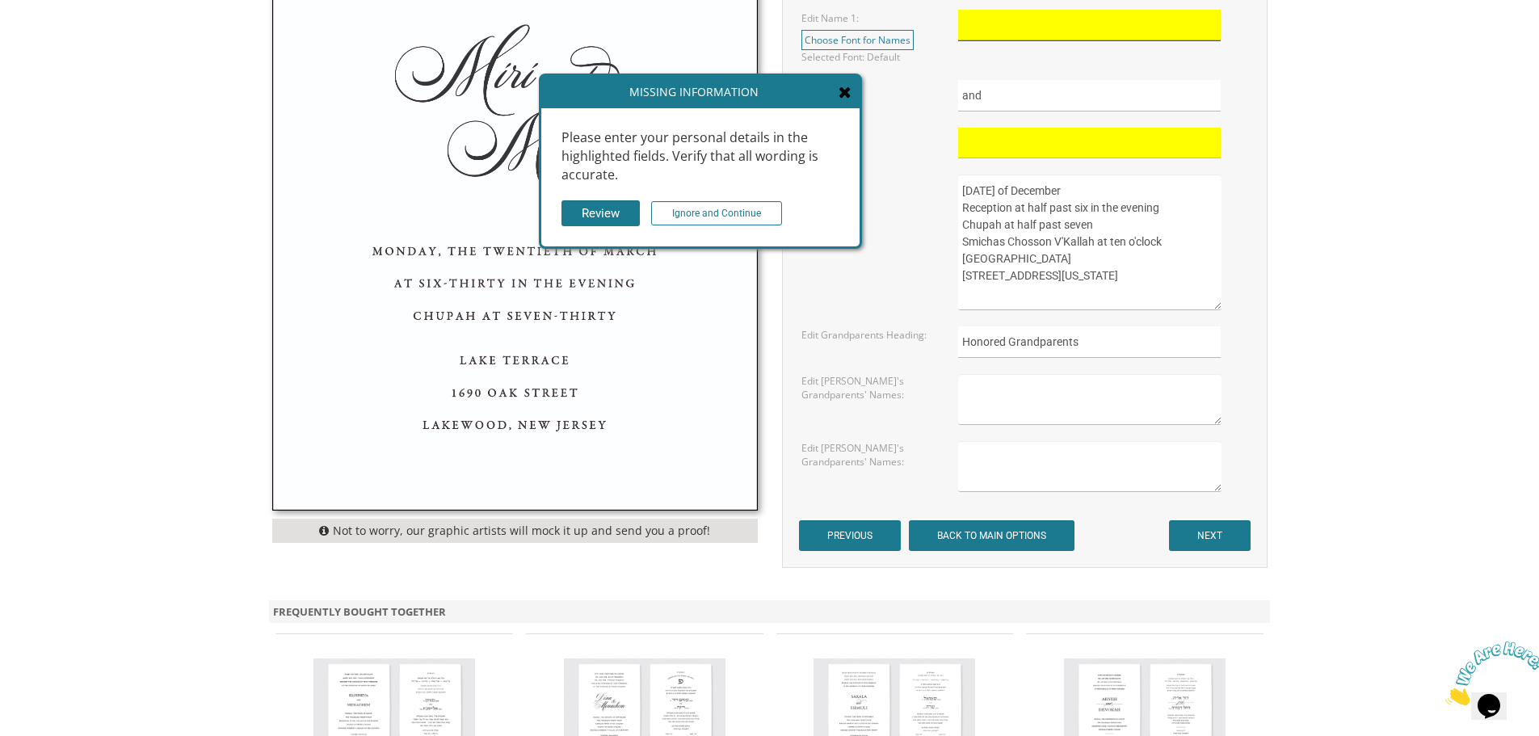
click at [987, 19] on input "text" at bounding box center [1089, 26] width 263 height 32
type input "asdfasdfasdfadsf"
click at [707, 217] on input "Ignore and Continue" at bounding box center [716, 213] width 131 height 24
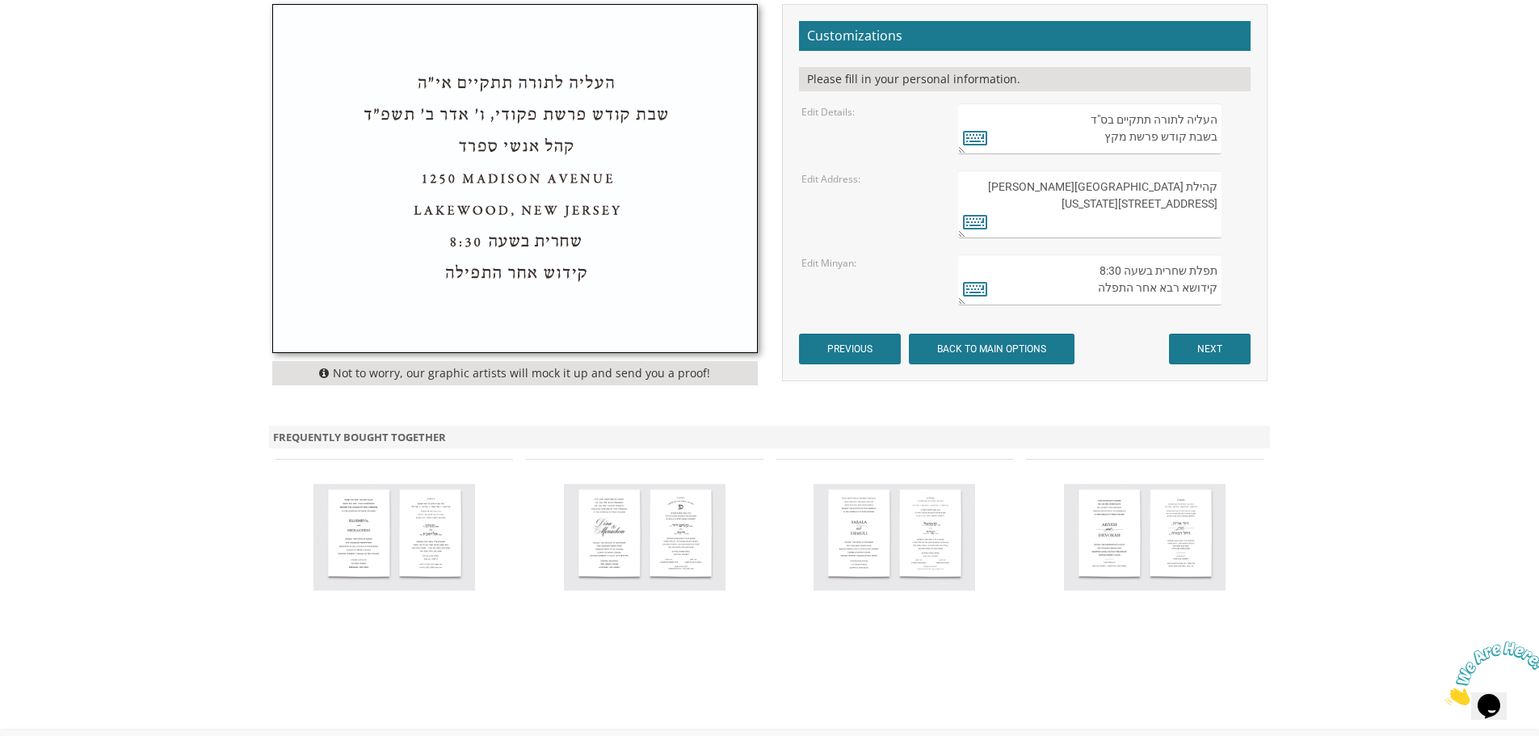
scroll to position [242, 0]
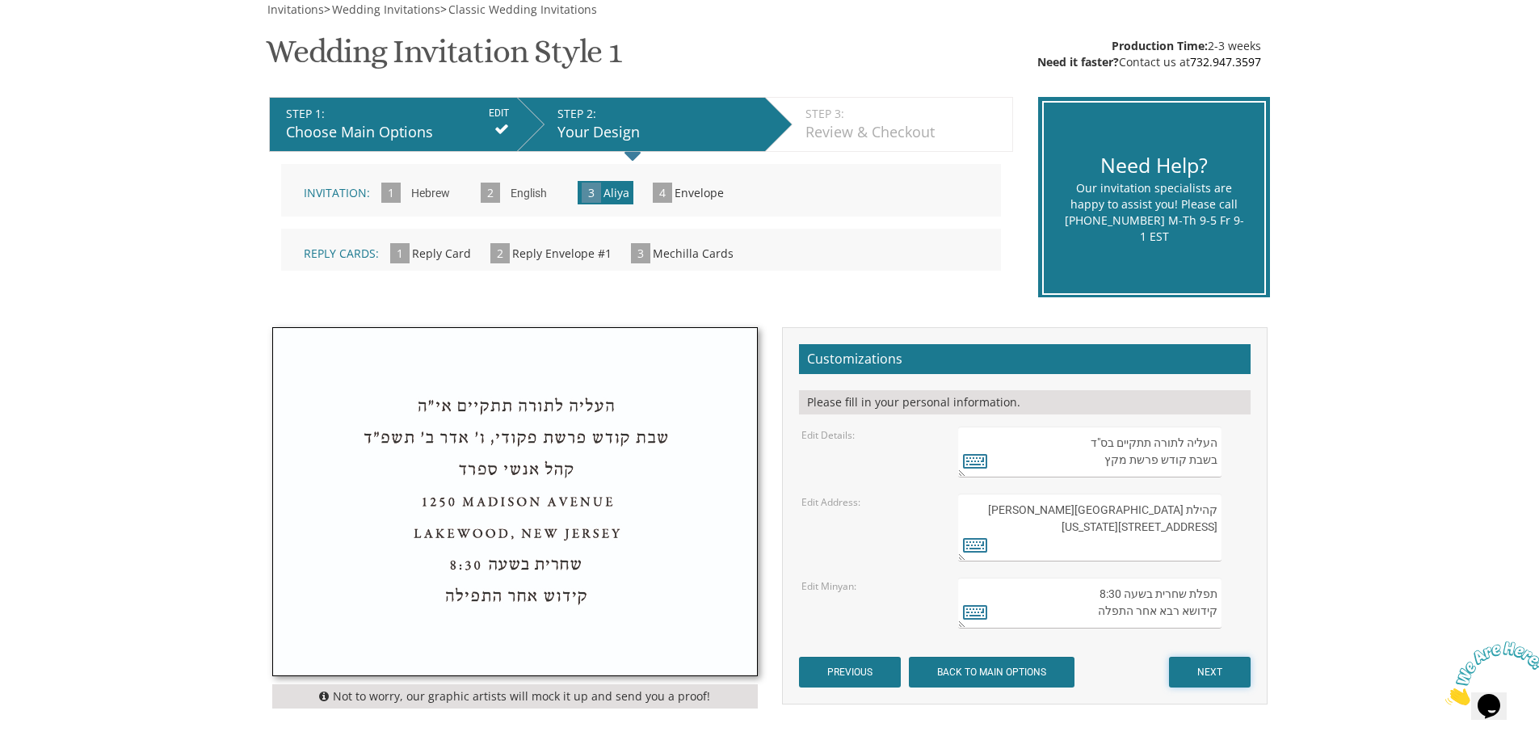
click at [1209, 677] on input "NEXT" at bounding box center [1210, 672] width 82 height 31
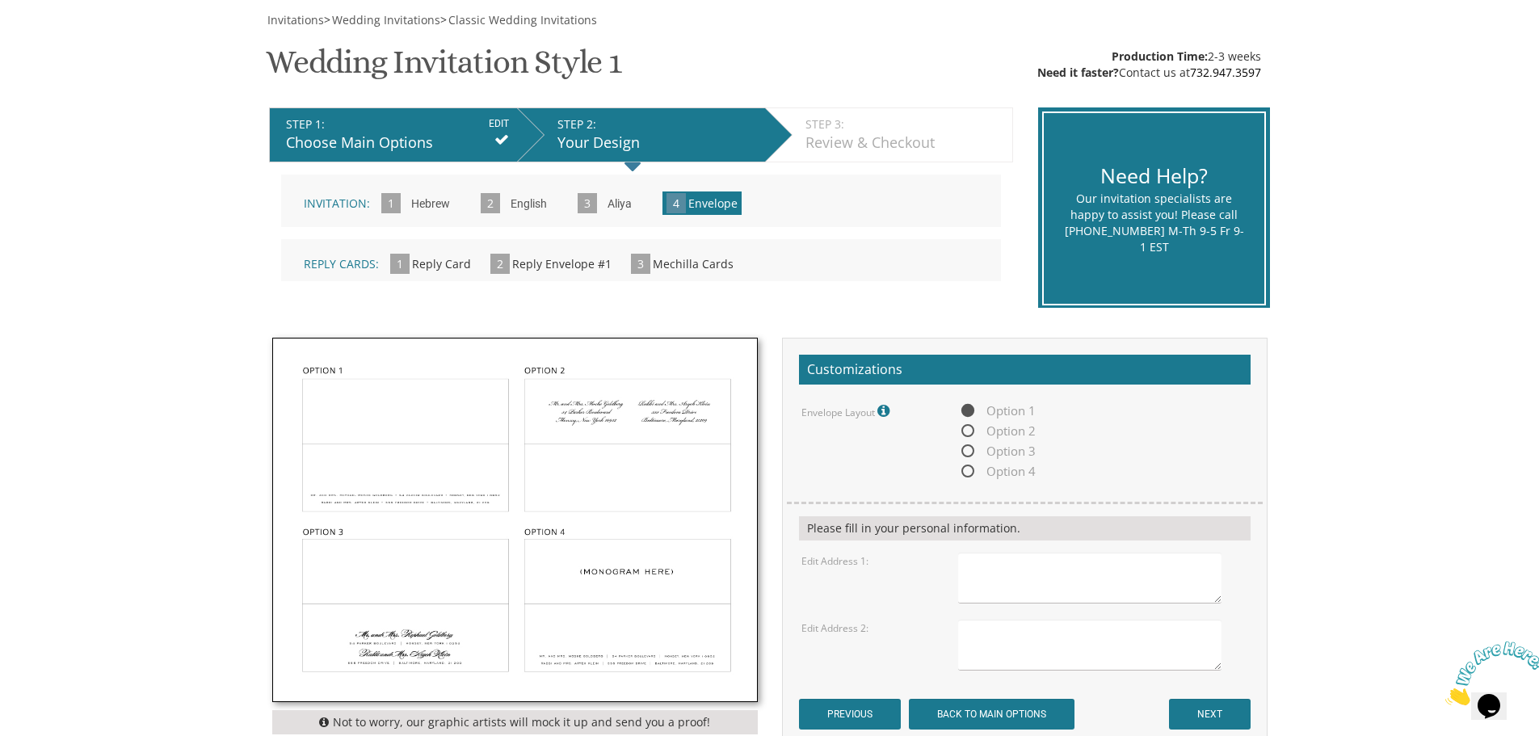
scroll to position [323, 0]
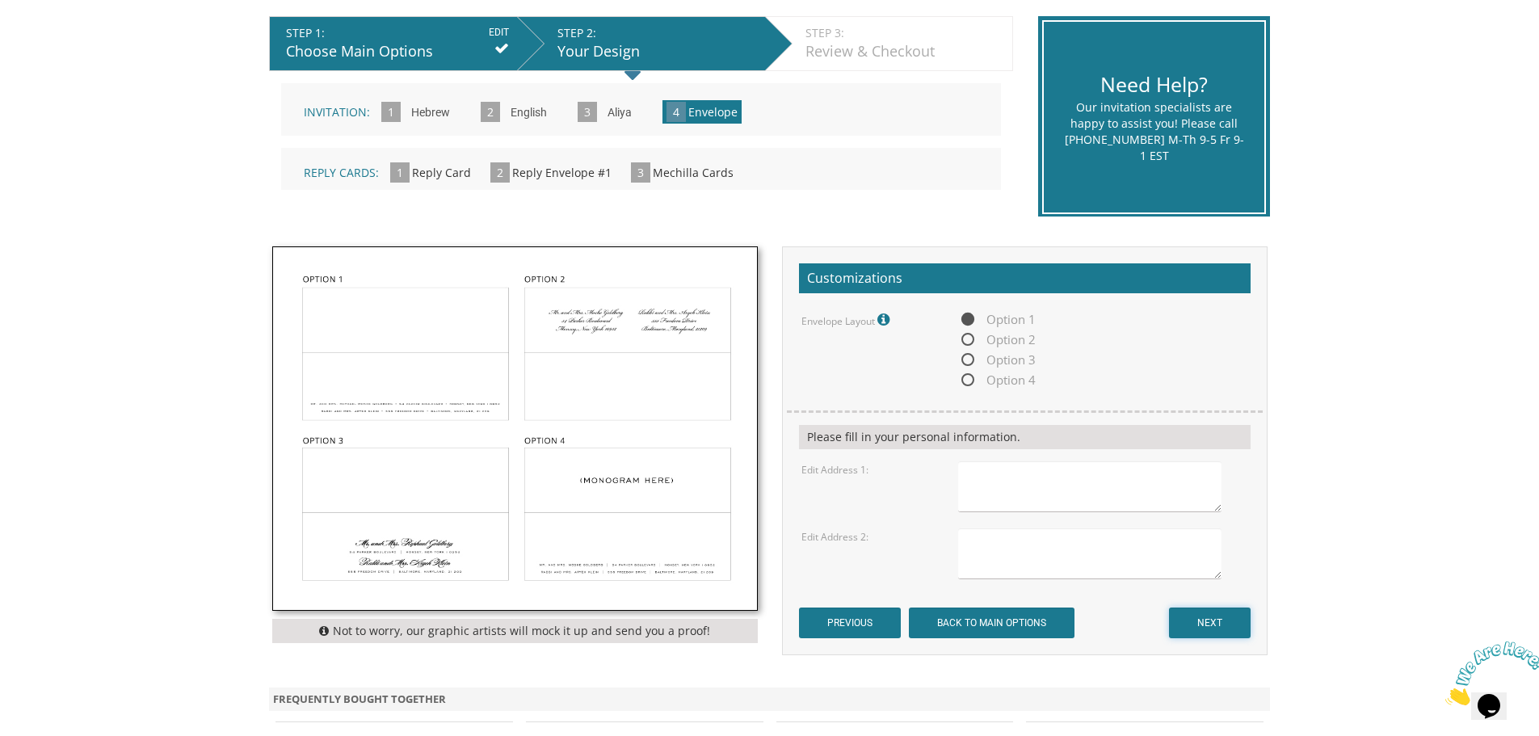
click at [1212, 615] on input "NEXT" at bounding box center [1210, 622] width 82 height 31
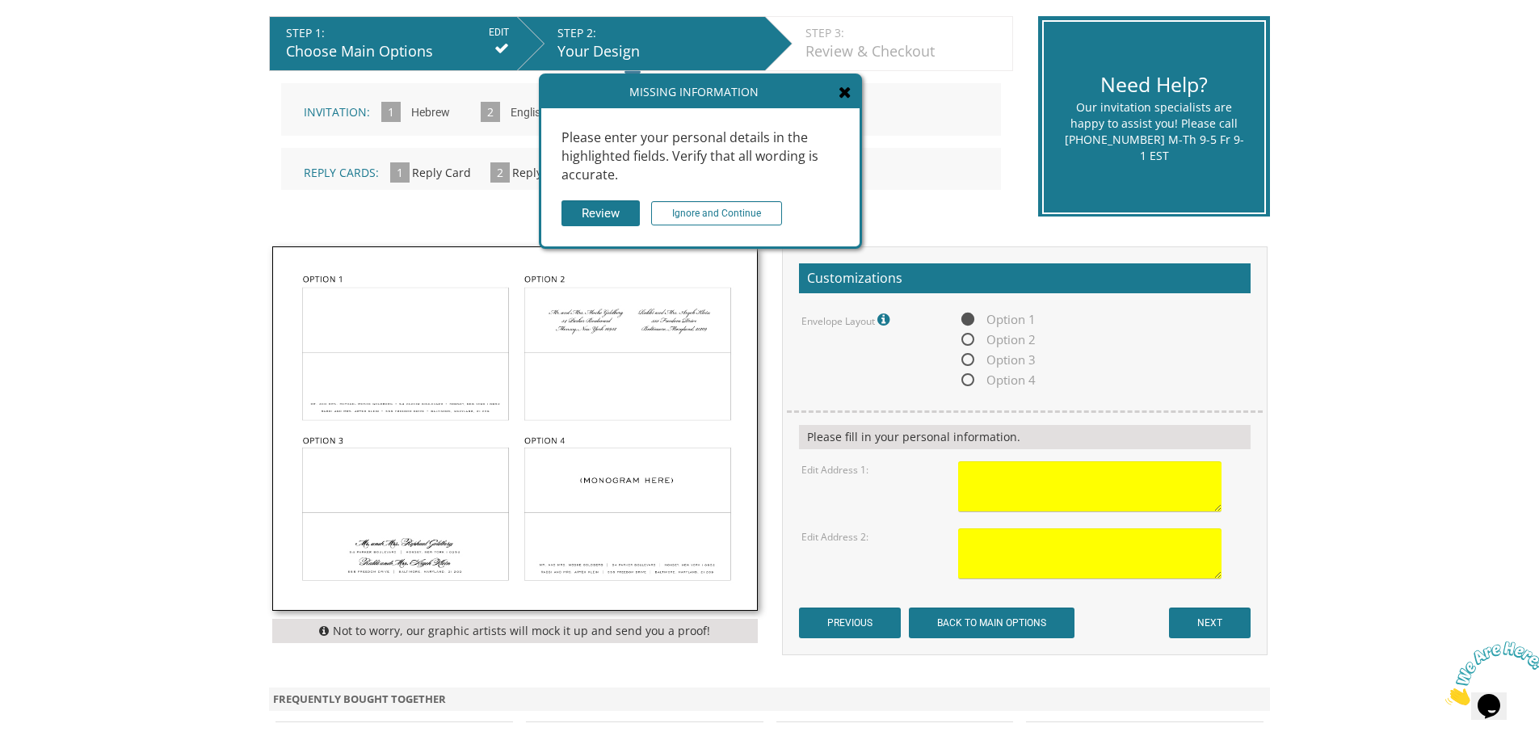
click at [1011, 487] on textarea at bounding box center [1089, 486] width 263 height 51
type textarea "asfdasdfasdf"
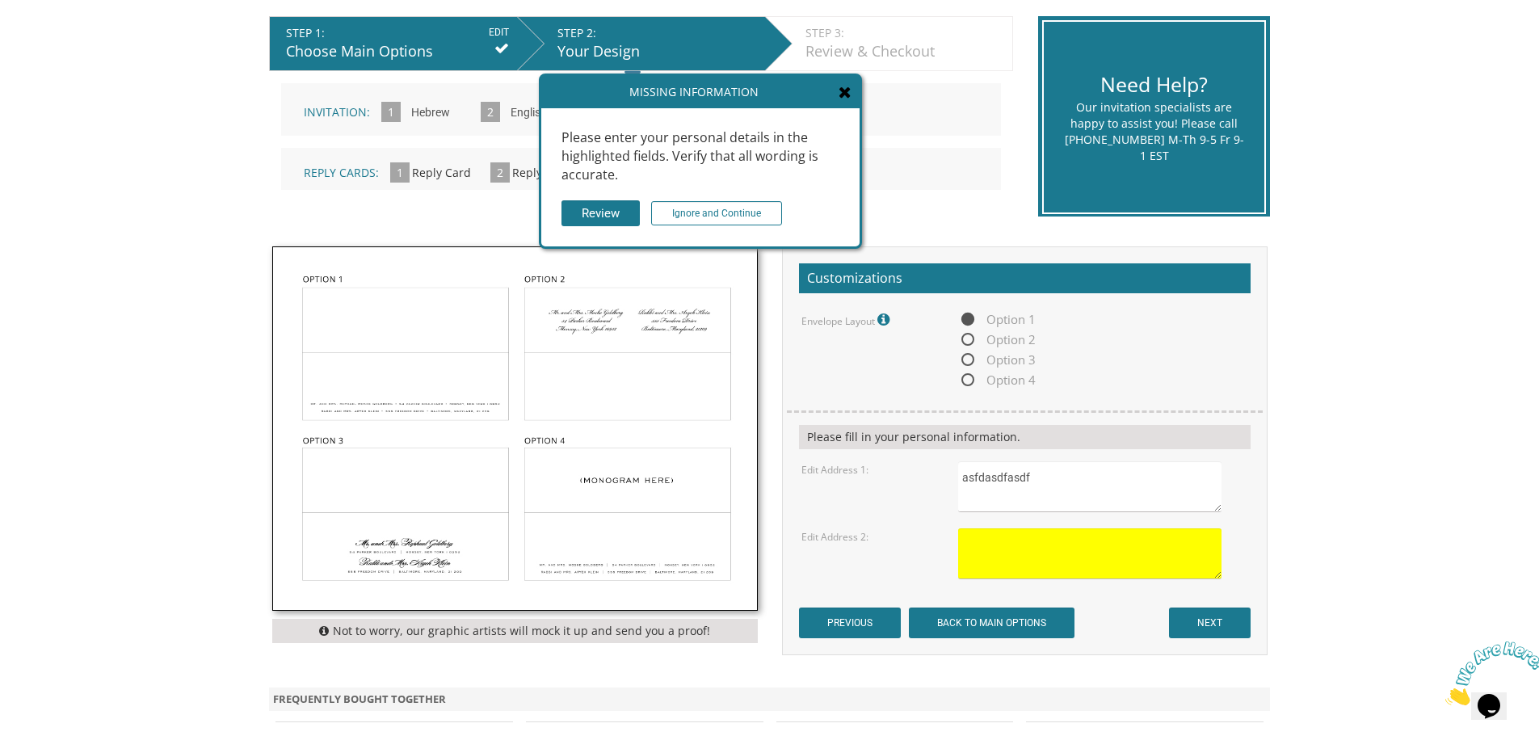
click at [995, 579] on form "Customizations Envelope Layout Fonts will match invitation. Option 1 Option 2 O…" at bounding box center [1025, 451] width 452 height 376
click at [995, 562] on textarea at bounding box center [1089, 553] width 263 height 51
type textarea "asdfasdfdsaf"
click at [1208, 616] on input "NEXT" at bounding box center [1210, 622] width 82 height 31
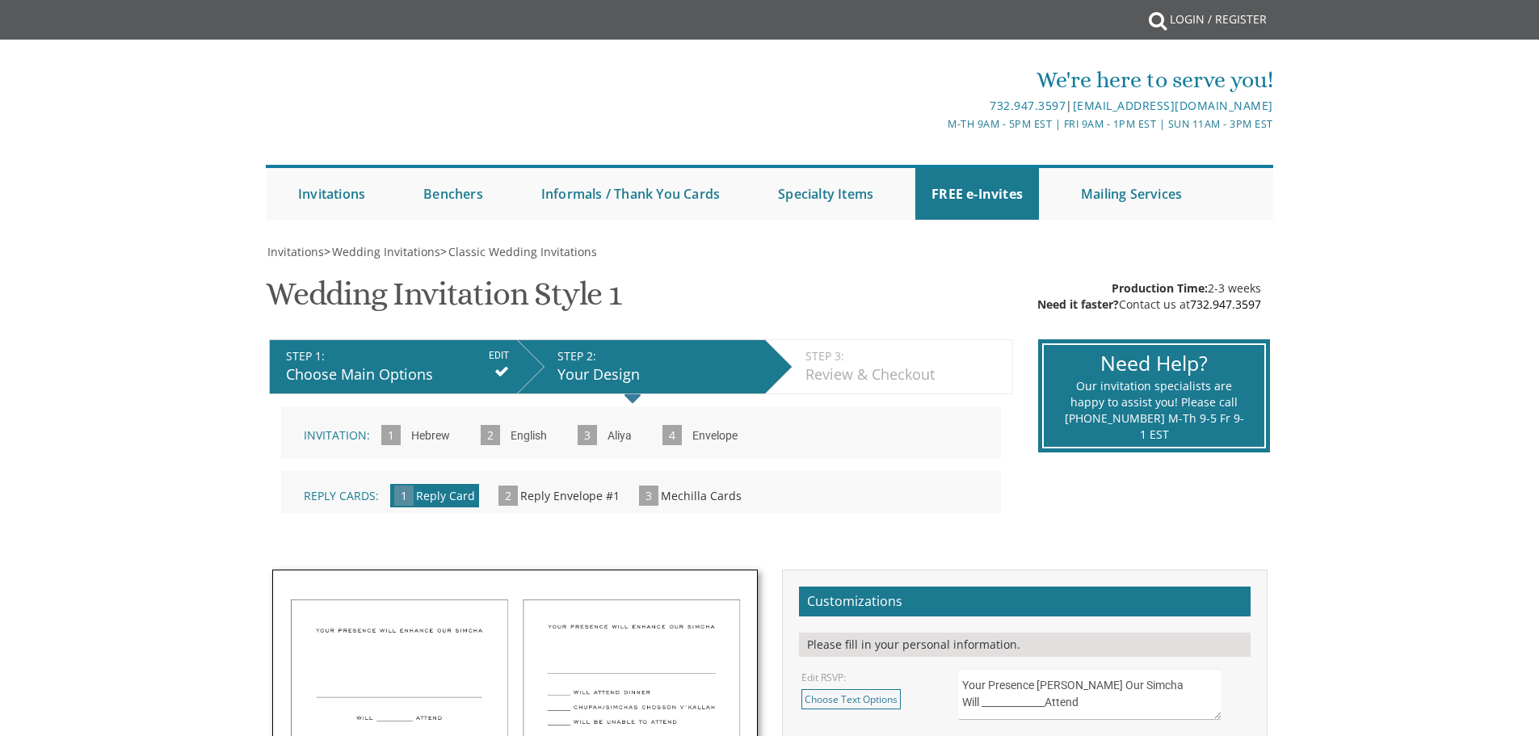
click at [747, 216] on li "Informals / Thank You Cards Standard Bar Mitzvah Full Color" at bounding box center [643, 194] width 237 height 52
